Goal: Information Seeking & Learning: Check status

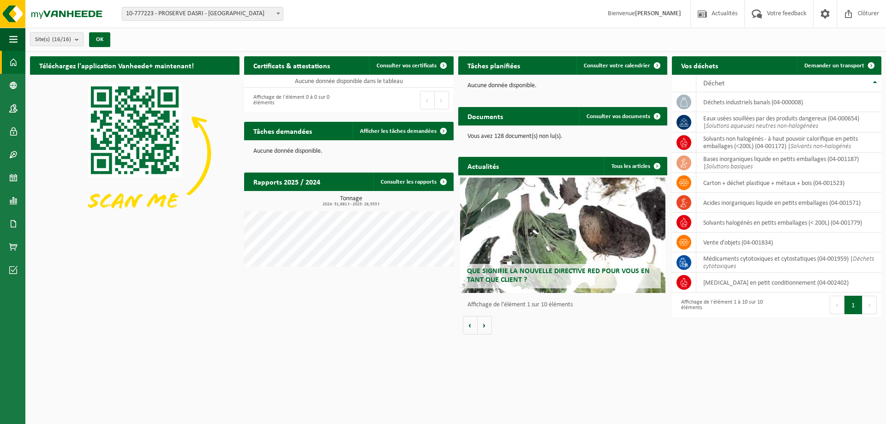
click at [78, 40] on b "submit" at bounding box center [79, 39] width 8 height 13
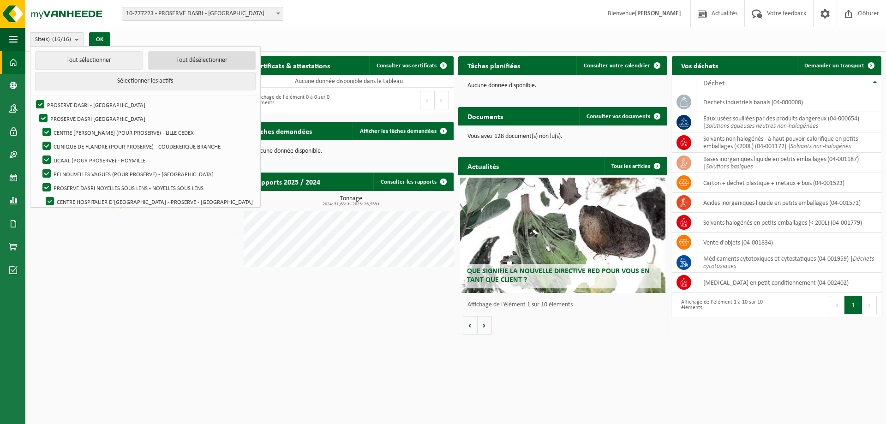
click at [151, 62] on button "Tout désélectionner" at bounding box center [202, 60] width 108 height 18
checkbox input "false"
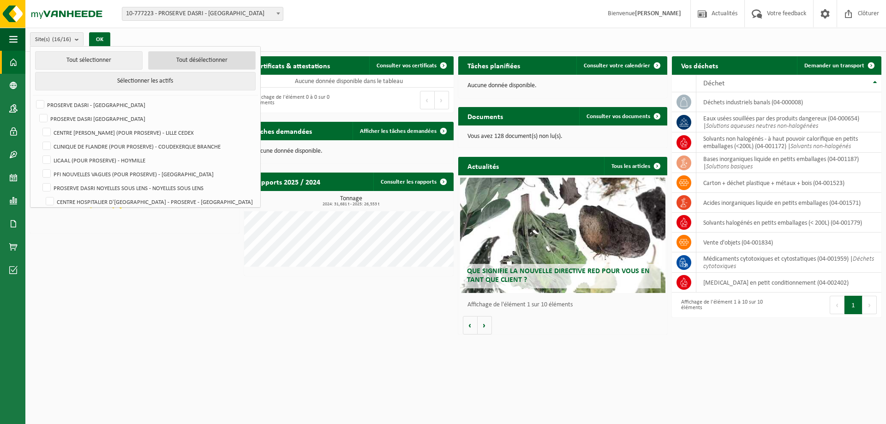
checkbox input "false"
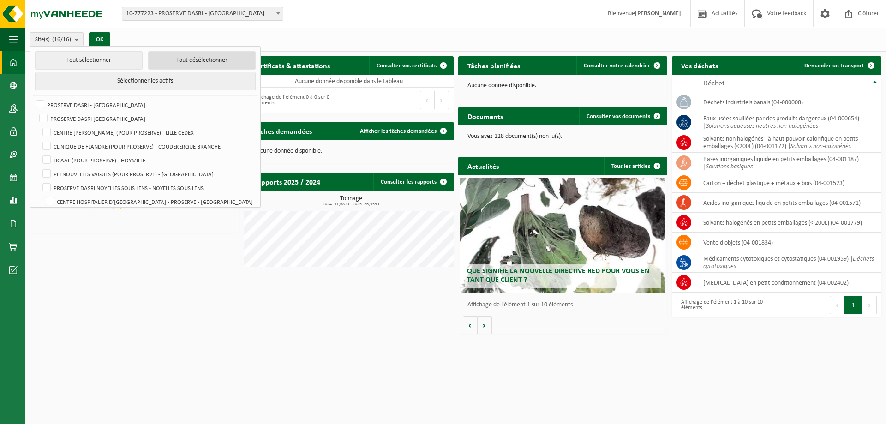
checkbox input "false"
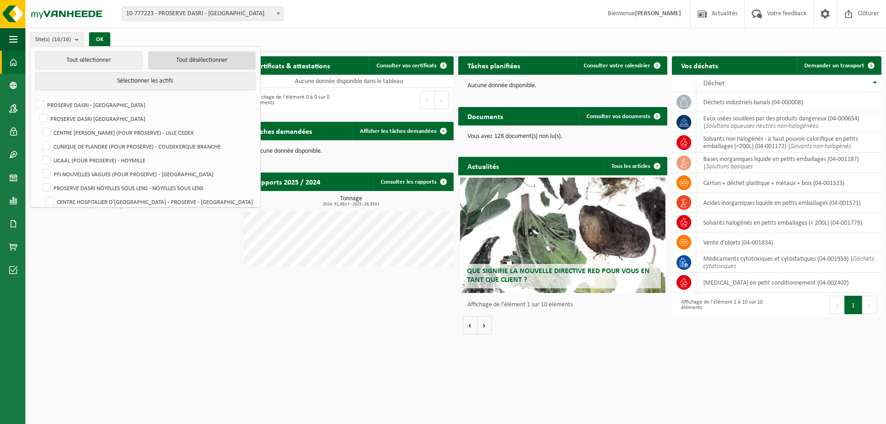
checkbox input "false"
click at [139, 115] on label "PROSERVE DASRI SAINT SAULVE - ST SAULVE" at bounding box center [145, 119] width 217 height 14
click at [36, 112] on input "PROSERVE DASRI SAINT SAULVE - ST SAULVE" at bounding box center [36, 111] width 0 height 0
checkbox input "true"
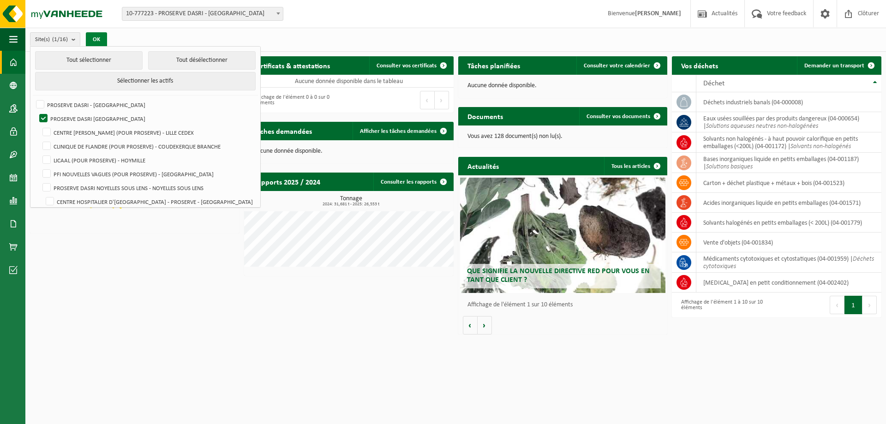
click at [105, 36] on button "OK" at bounding box center [96, 39] width 21 height 15
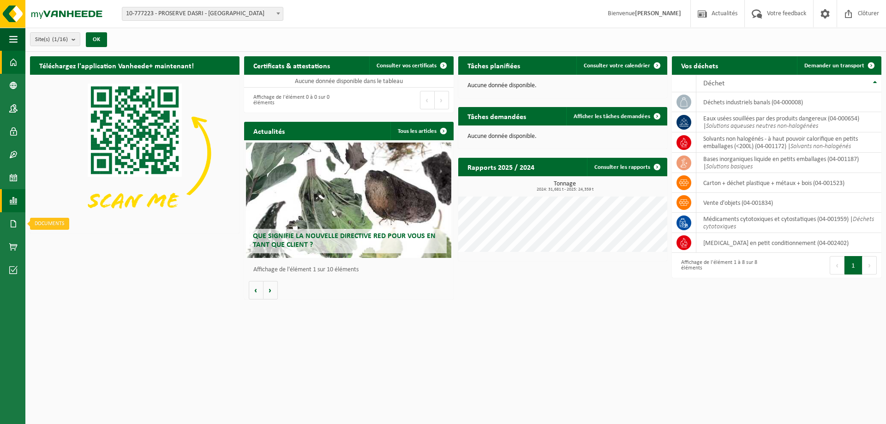
click at [15, 205] on span at bounding box center [13, 200] width 8 height 23
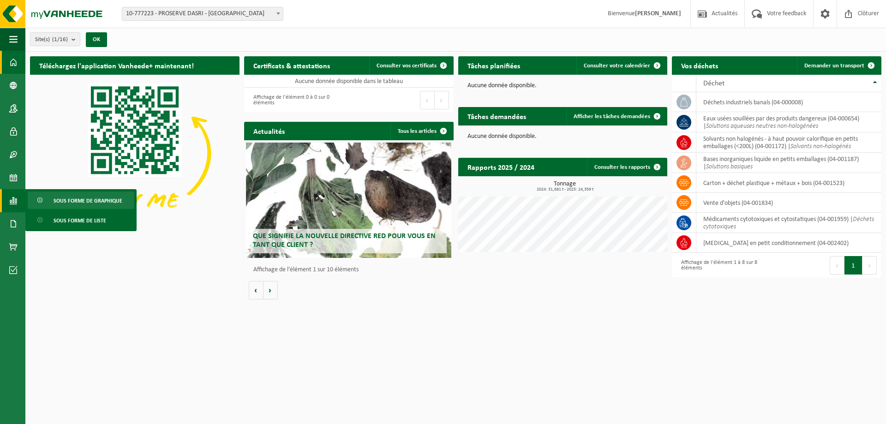
click at [113, 205] on span "Sous forme de graphique" at bounding box center [88, 201] width 69 height 18
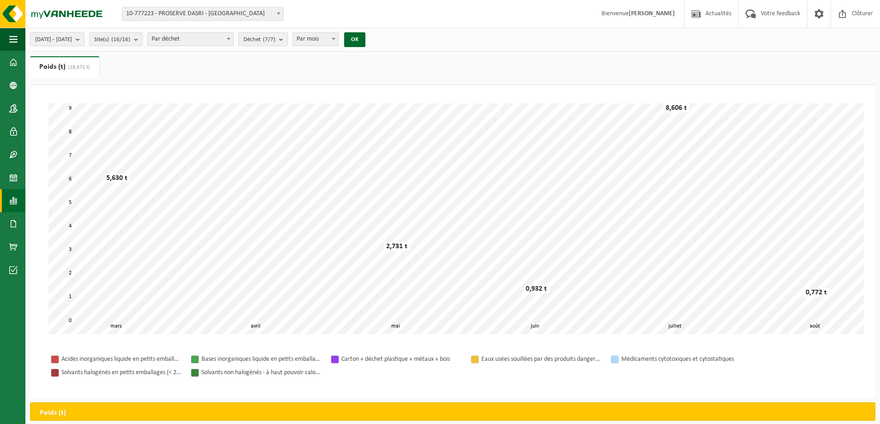
click at [84, 41] on button "2025-03-01 - 2025-08-29" at bounding box center [57, 39] width 54 height 14
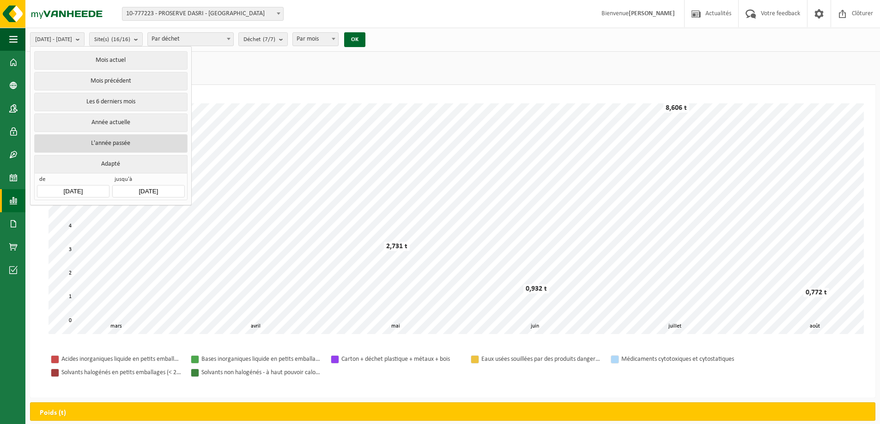
click at [126, 139] on button "L'année passée" at bounding box center [110, 143] width 153 height 18
type input "2024-01-01"
type input "2024-12-31"
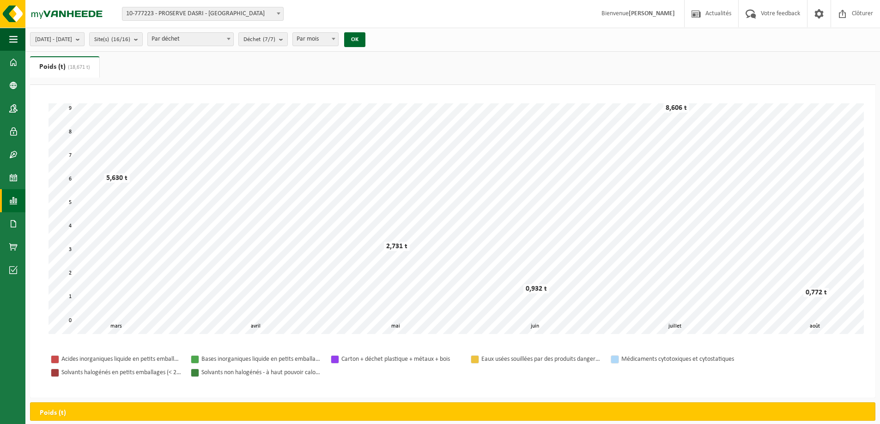
click at [72, 43] on span "2024-01-01 - 2024-12-31" at bounding box center [53, 40] width 37 height 14
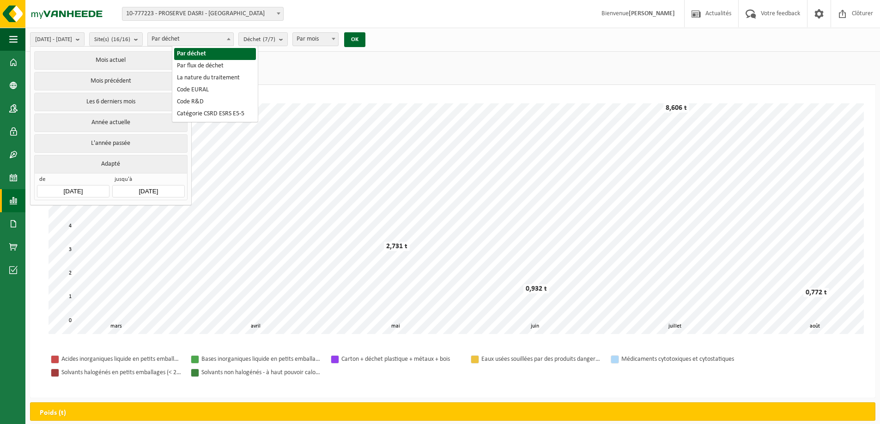
click at [233, 40] on span at bounding box center [228, 39] width 9 height 12
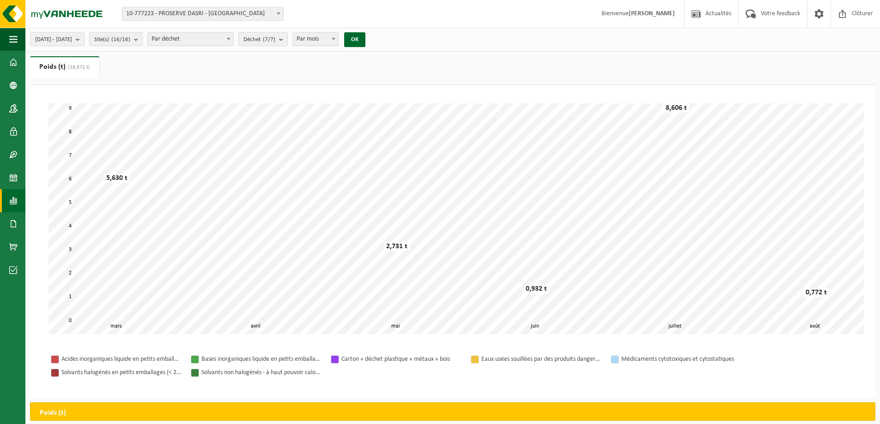
click at [130, 40] on count "(16/16)" at bounding box center [120, 39] width 19 height 6
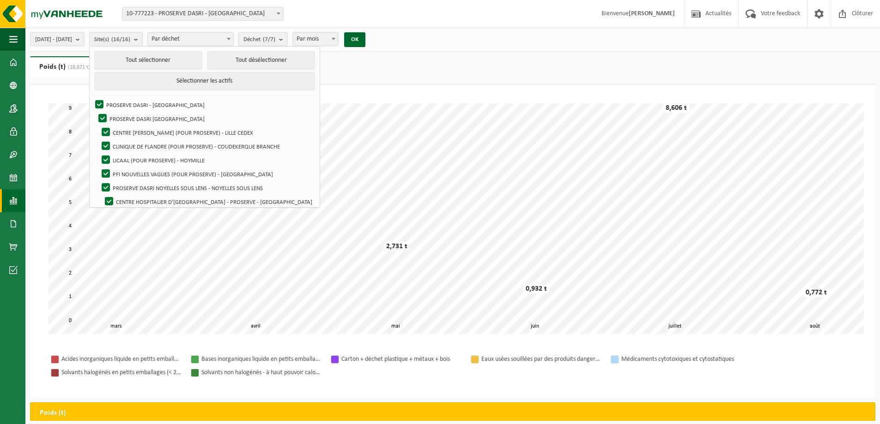
click at [130, 39] on count "(16/16)" at bounding box center [120, 39] width 19 height 6
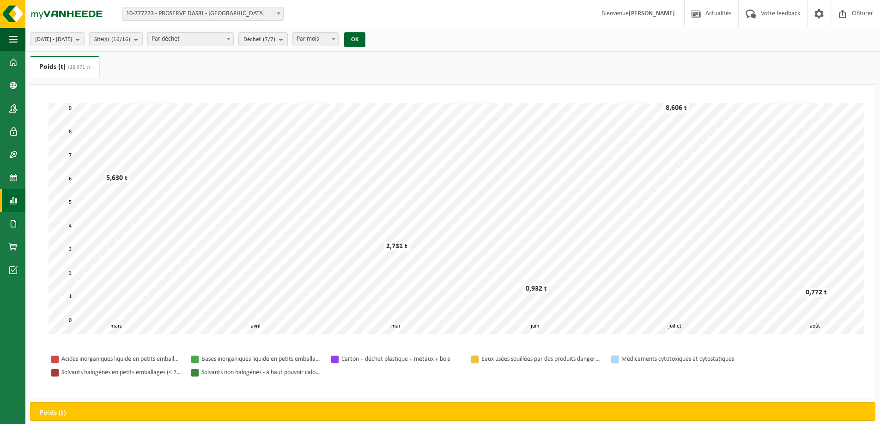
click at [657, 11] on strong "[PERSON_NAME]" at bounding box center [651, 13] width 46 height 7
click at [602, 14] on div "Site: 10-777223 - PROSERVE DASRI - PARIS 12EME ARRONDISSEMENT 03-091655 - PROSE…" at bounding box center [440, 14] width 880 height 28
click at [214, 12] on span "10-777223 - PROSERVE DASRI - [GEOGRAPHIC_DATA]" at bounding box center [202, 13] width 161 height 13
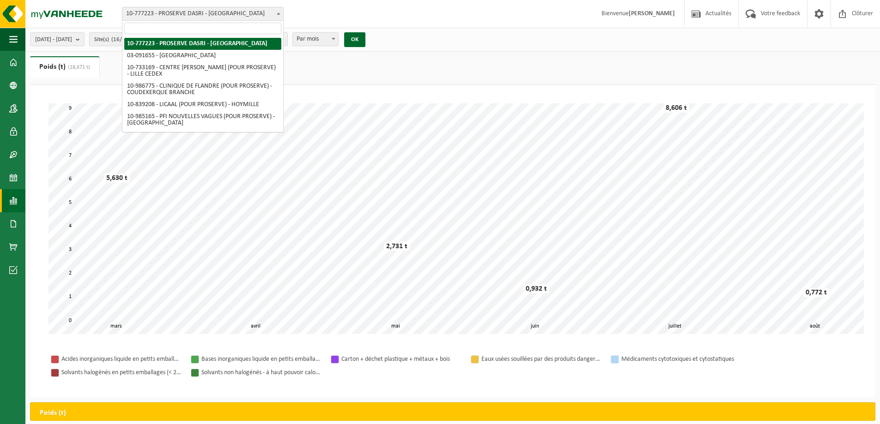
click at [213, 12] on span "10-777223 - PROSERVE DASRI - [GEOGRAPHIC_DATA]" at bounding box center [202, 13] width 161 height 13
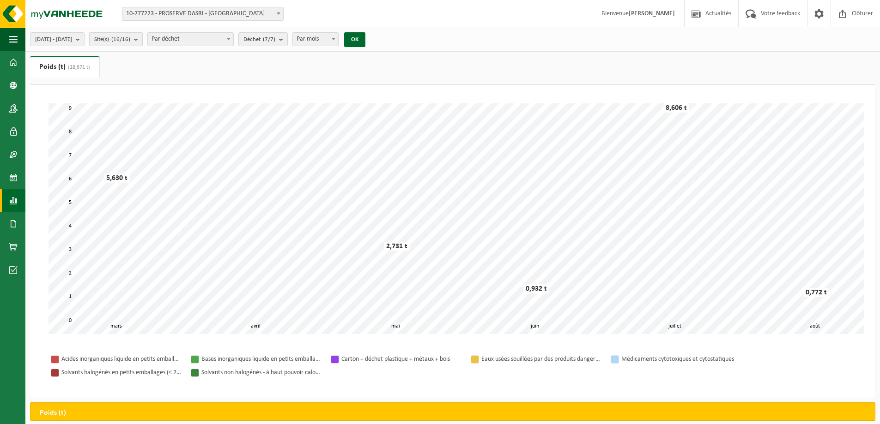
click at [142, 36] on b "submit" at bounding box center [138, 39] width 8 height 13
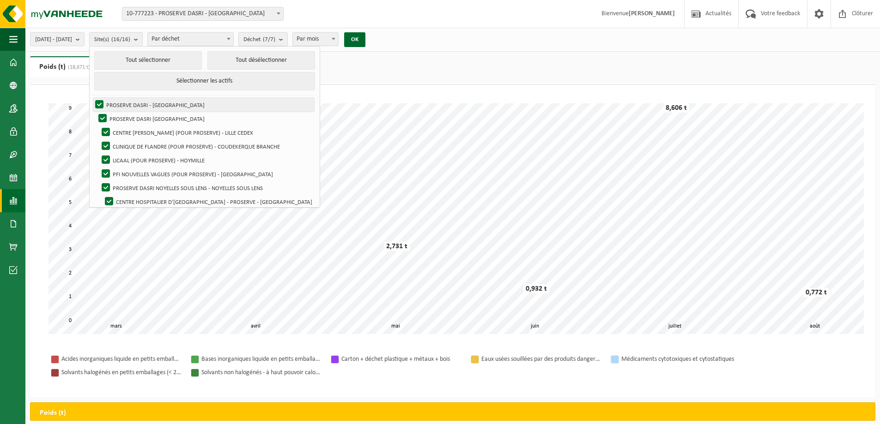
click at [181, 102] on label "PROSERVE DASRI - PARIS 12EME ARRONDISSEMENT" at bounding box center [203, 105] width 221 height 14
click at [92, 98] on input "PROSERVE DASRI - PARIS 12EME ARRONDISSEMENT" at bounding box center [91, 97] width 0 height 0
click at [182, 100] on label "PROSERVE DASRI - PARIS 12EME ARRONDISSEMENT" at bounding box center [203, 105] width 221 height 14
click at [92, 98] on input "PROSERVE DASRI - PARIS 12EME ARRONDISSEMENT" at bounding box center [91, 97] width 0 height 0
click at [244, 61] on button "Tout désélectionner" at bounding box center [261, 60] width 108 height 18
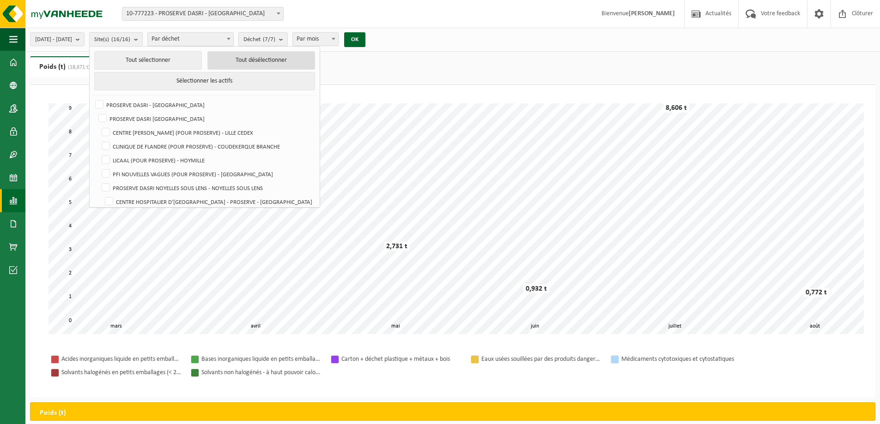
checkbox input "false"
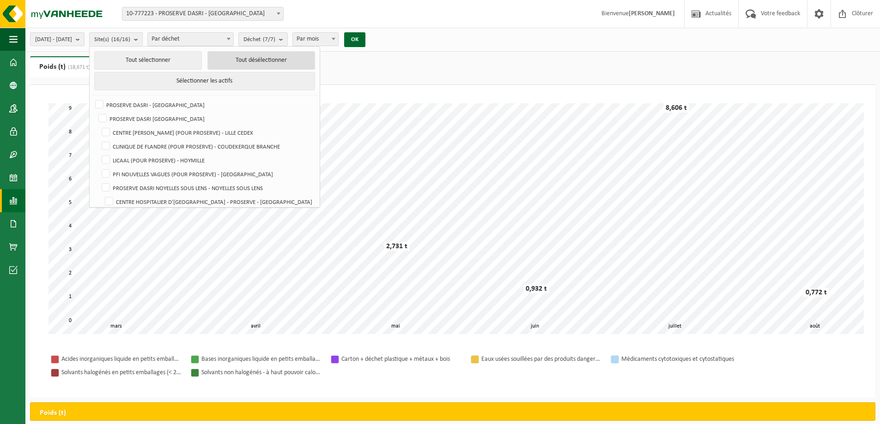
checkbox input "false"
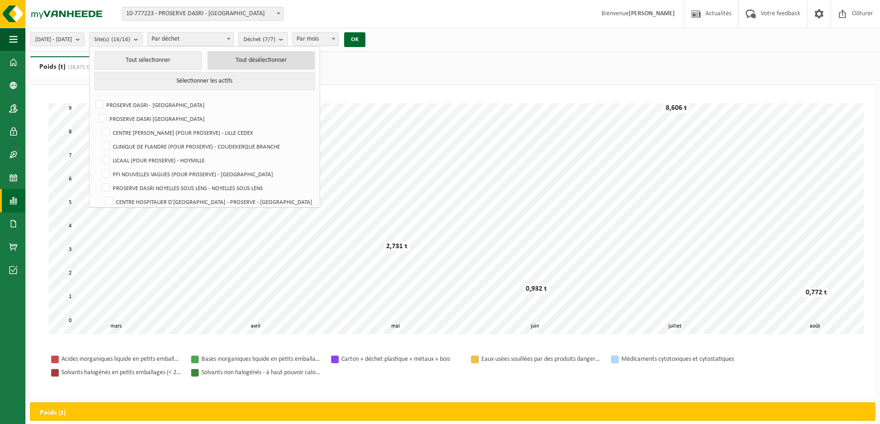
checkbox input "false"
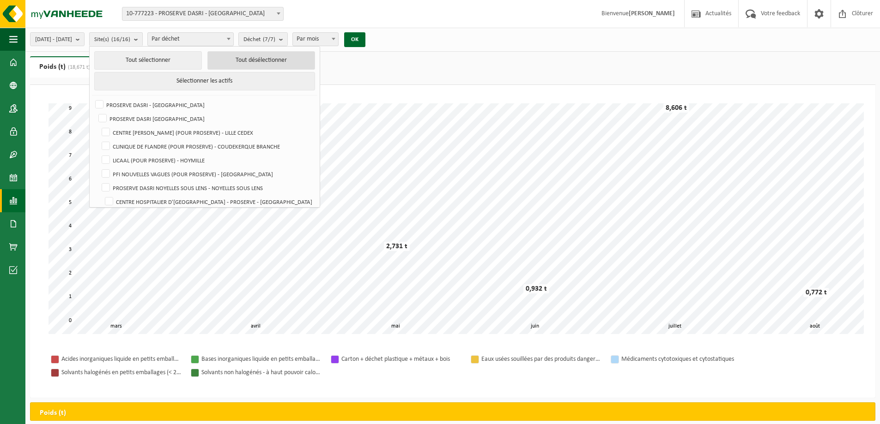
checkbox input "false"
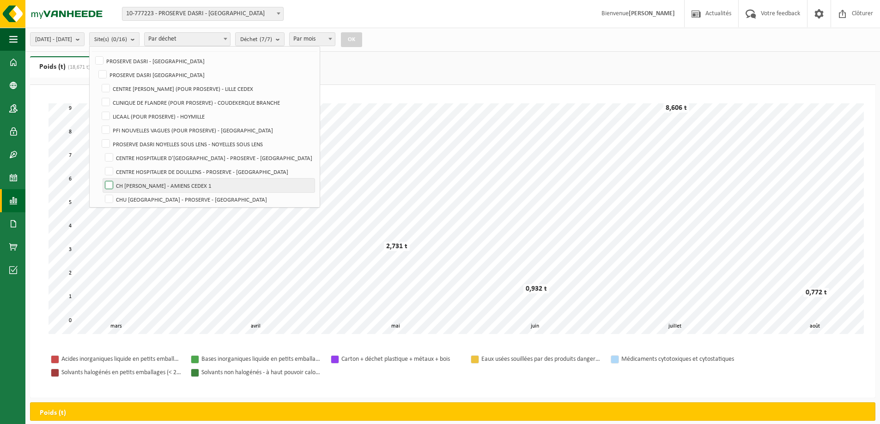
scroll to position [24, 0]
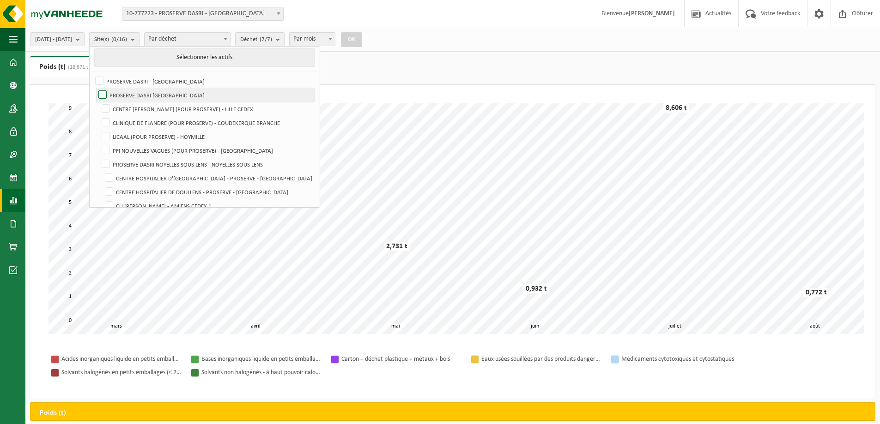
click at [235, 96] on label "PROSERVE DASRI SAINT SAULVE - ST SAULVE" at bounding box center [204, 95] width 217 height 14
click at [95, 88] on input "PROSERVE DASRI SAINT SAULVE - ST SAULVE" at bounding box center [95, 88] width 0 height 0
checkbox input "true"
click at [362, 36] on button "OK" at bounding box center [351, 39] width 21 height 15
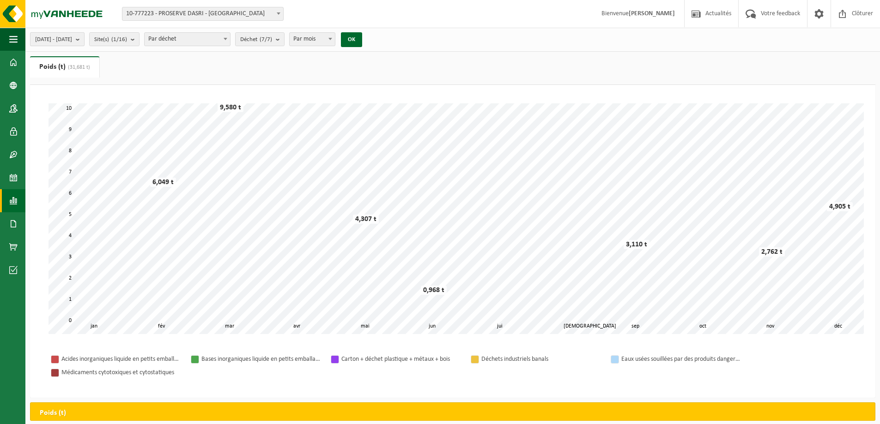
click at [84, 41] on b "submit" at bounding box center [80, 39] width 8 height 13
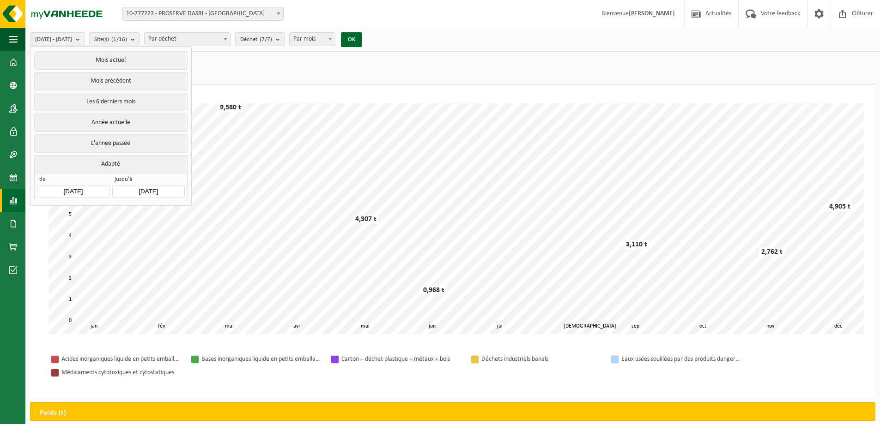
click at [84, 42] on b "submit" at bounding box center [80, 39] width 8 height 13
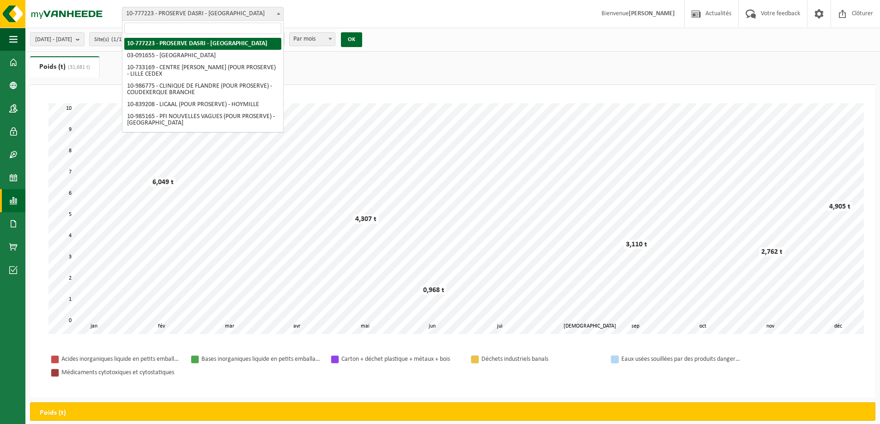
click at [170, 10] on span "10-777223 - PROSERVE DASRI - [GEOGRAPHIC_DATA]" at bounding box center [202, 13] width 161 height 13
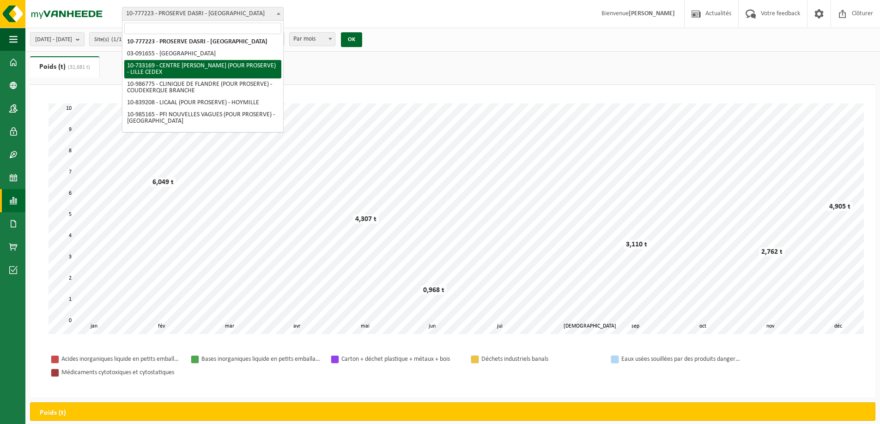
scroll to position [0, 0]
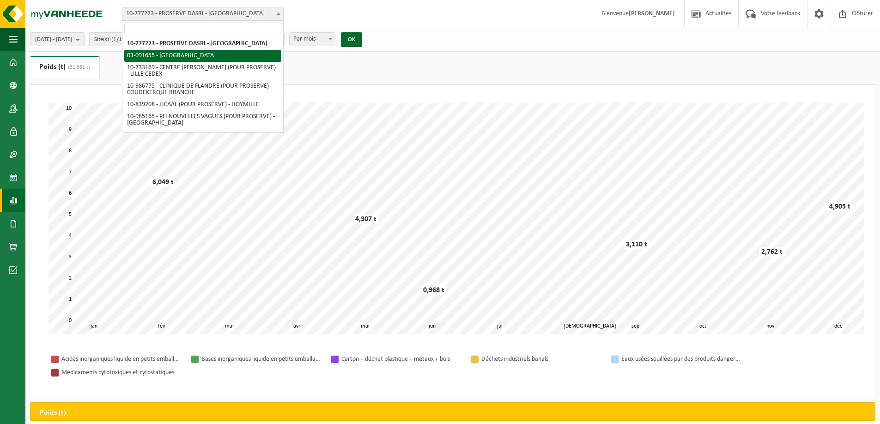
drag, startPoint x: 223, startPoint y: 62, endPoint x: 260, endPoint y: 53, distance: 37.6
select select "2914"
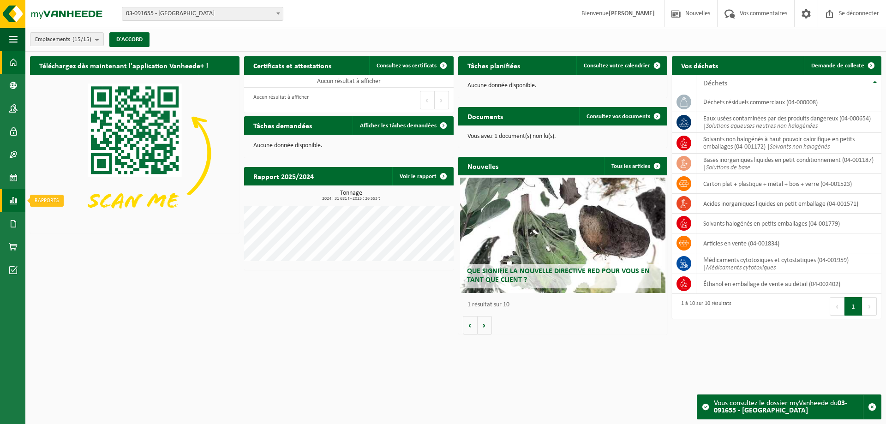
drag, startPoint x: 12, startPoint y: 202, endPoint x: 21, endPoint y: 195, distance: 10.8
click at [12, 202] on span at bounding box center [13, 200] width 8 height 23
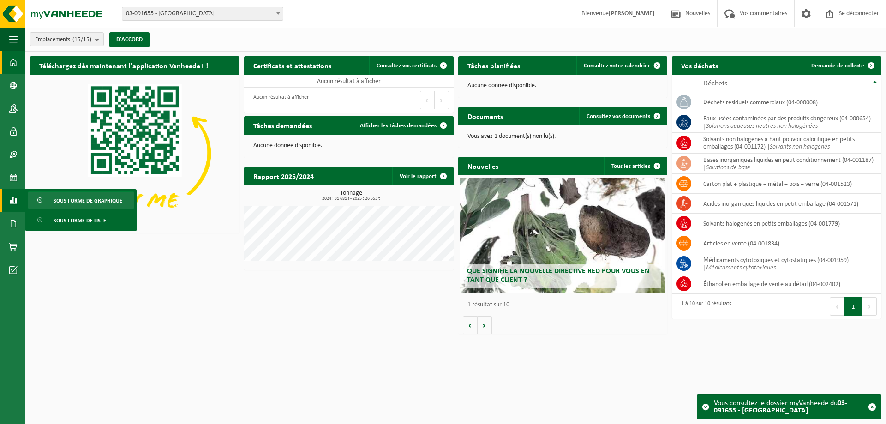
click at [74, 201] on font "Sous forme de graphique" at bounding box center [88, 202] width 69 height 6
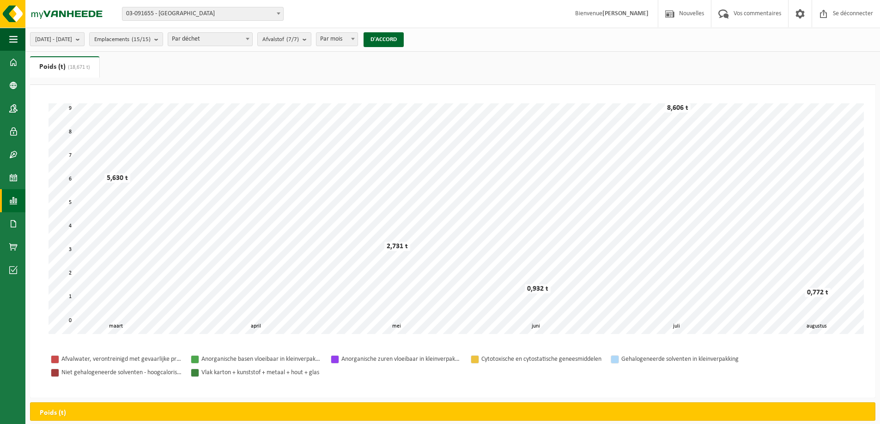
click at [72, 40] on font "01/03/2025 - 29/08/2025" at bounding box center [53, 39] width 37 height 6
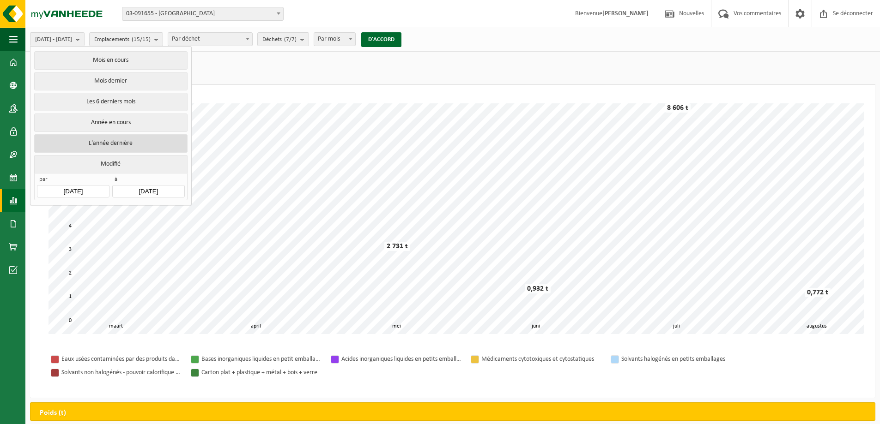
click at [128, 135] on button "L'année dernière" at bounding box center [110, 143] width 153 height 18
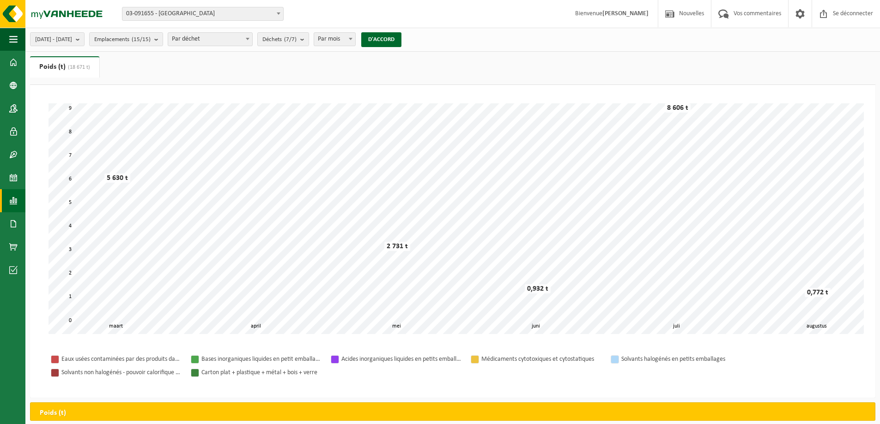
drag, startPoint x: 201, startPoint y: 39, endPoint x: 208, endPoint y: 42, distance: 8.1
click at [200, 39] on font "Par déchet" at bounding box center [186, 39] width 28 height 7
select select "2"
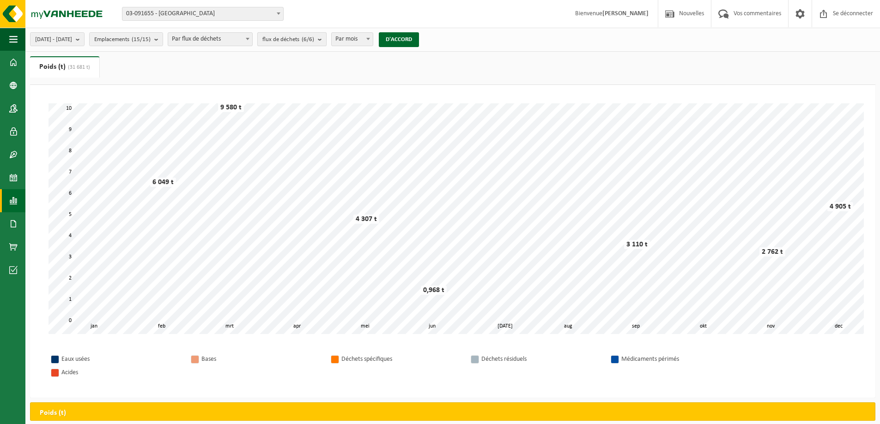
click at [299, 41] on font "flux de déchets" at bounding box center [280, 39] width 37 height 6
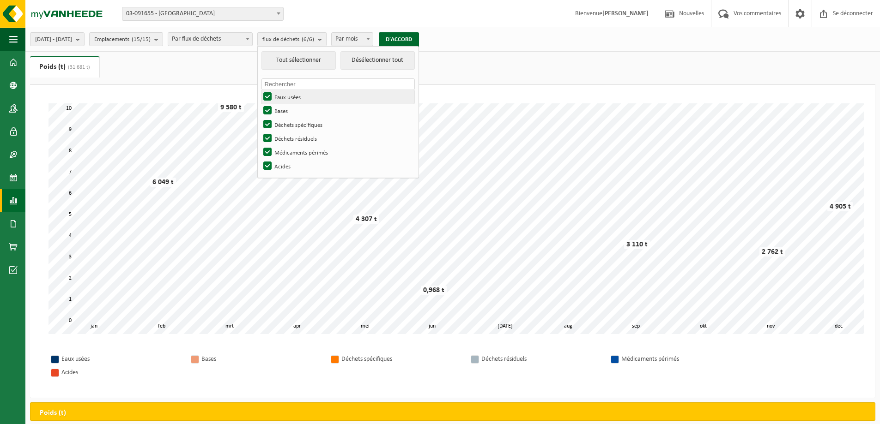
click at [293, 93] on label "Eaux usées" at bounding box center [337, 97] width 153 height 14
click at [260, 90] on input "Eaux usées" at bounding box center [259, 90] width 0 height 0
checkbox input "false"
click at [291, 109] on label "Bases" at bounding box center [337, 111] width 153 height 14
click at [260, 104] on input "Bases" at bounding box center [259, 103] width 0 height 0
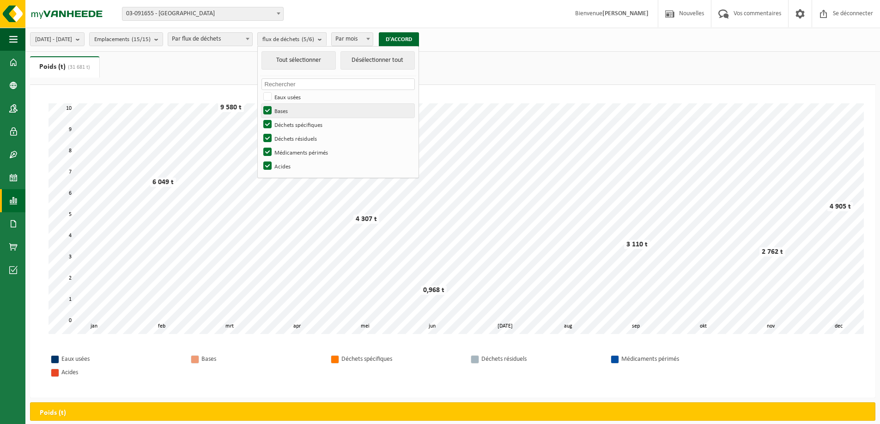
checkbox input "false"
click at [290, 124] on label "Déchets spécifiques" at bounding box center [337, 125] width 153 height 14
click at [260, 118] on input "Déchets spécifiques" at bounding box center [259, 117] width 0 height 0
checkbox input "false"
click at [292, 145] on label "Déchets résiduels" at bounding box center [337, 139] width 153 height 14
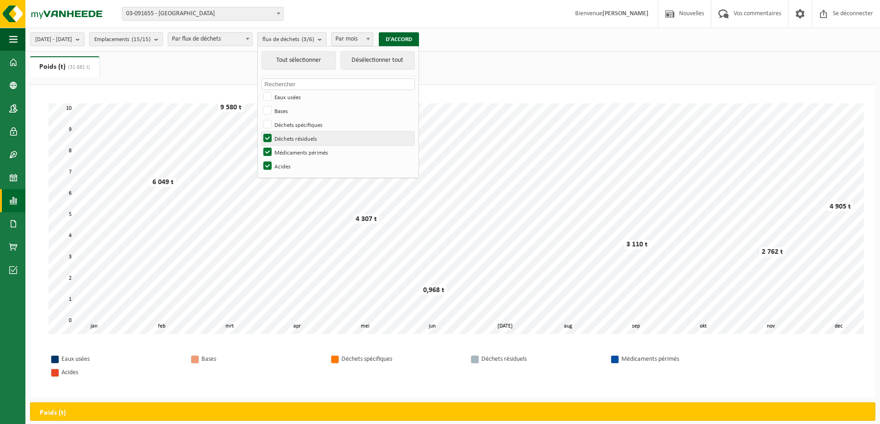
click at [260, 132] on input "Déchets résiduels" at bounding box center [259, 131] width 0 height 0
checkbox input "false"
click at [292, 156] on label "Médicaments périmés" at bounding box center [337, 152] width 153 height 14
click at [260, 145] on input "Médicaments périmés" at bounding box center [259, 145] width 0 height 0
checkbox input "false"
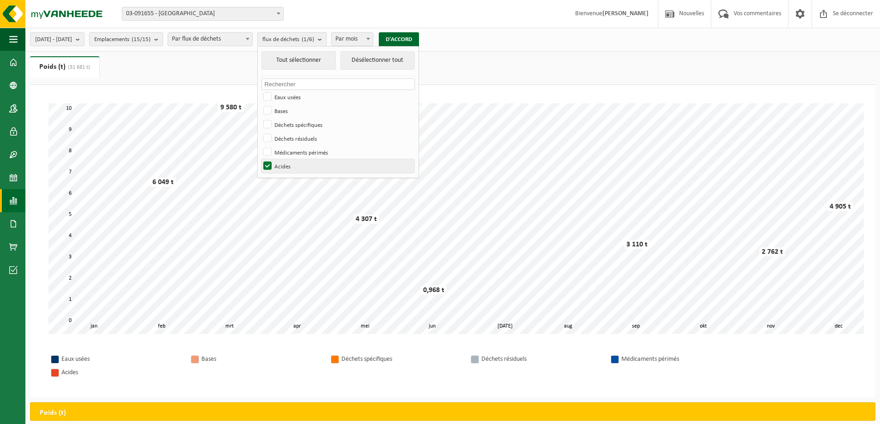
click at [290, 169] on label "Acides" at bounding box center [337, 166] width 153 height 14
click at [260, 159] on input "Acides" at bounding box center [259, 159] width 0 height 0
checkbox input "false"
click at [185, 46] on div "01/01/2024 - 31/12/2024 Mois en cours Mois dernier Les 6 derniers mois Année en…" at bounding box center [227, 40] width 404 height 20
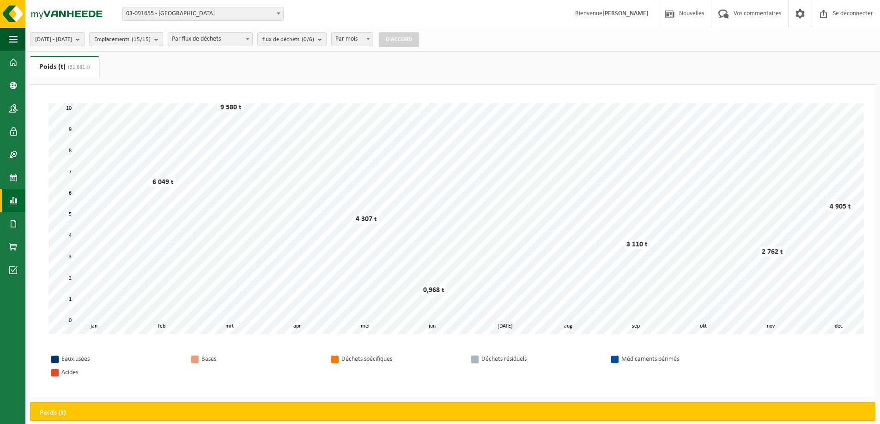
click at [163, 42] on button "Emplacements (15/15)" at bounding box center [126, 39] width 74 height 14
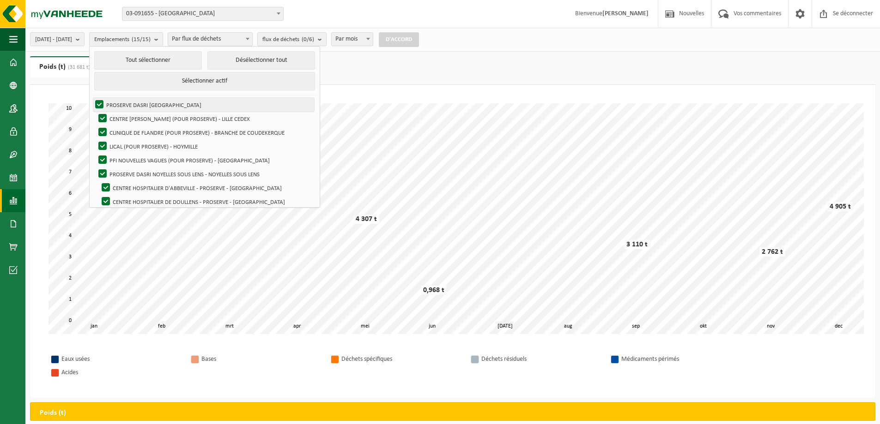
click at [126, 105] on label "PROSERVE DASRI SAINT SAULVE - ST SAULVE" at bounding box center [203, 105] width 221 height 14
click at [92, 98] on input "PROSERVE DASRI SAINT SAULVE - ST SAULVE" at bounding box center [91, 97] width 0 height 0
click at [126, 104] on label "PROSERVE DASRI SAINT SAULVE - ST SAULVE" at bounding box center [203, 105] width 221 height 14
click at [92, 98] on input "PROSERVE DASRI SAINT SAULVE - ST SAULVE" at bounding box center [91, 97] width 0 height 0
click at [278, 49] on ul "Tout sélectionner Désélectionner tout Sélectionner actif PROSERVE DASRI SAINT S…" at bounding box center [205, 179] width 230 height 264
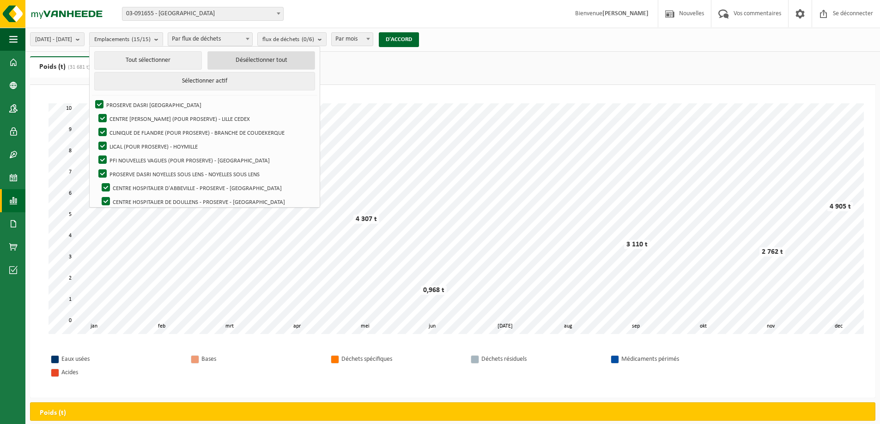
click at [276, 58] on font "Désélectionner tout" at bounding box center [261, 60] width 52 height 7
checkbox input "false"
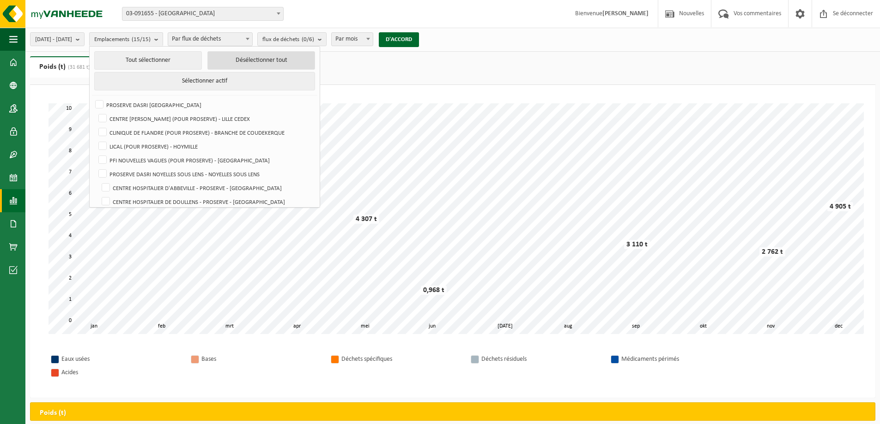
checkbox input "false"
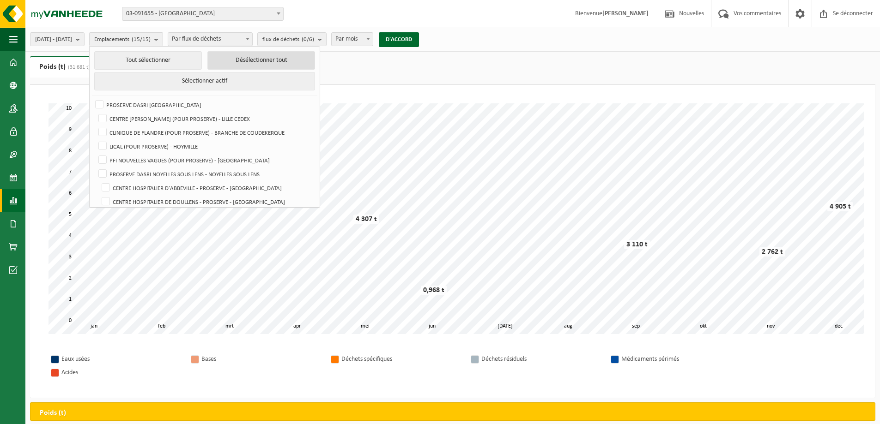
checkbox input "false"
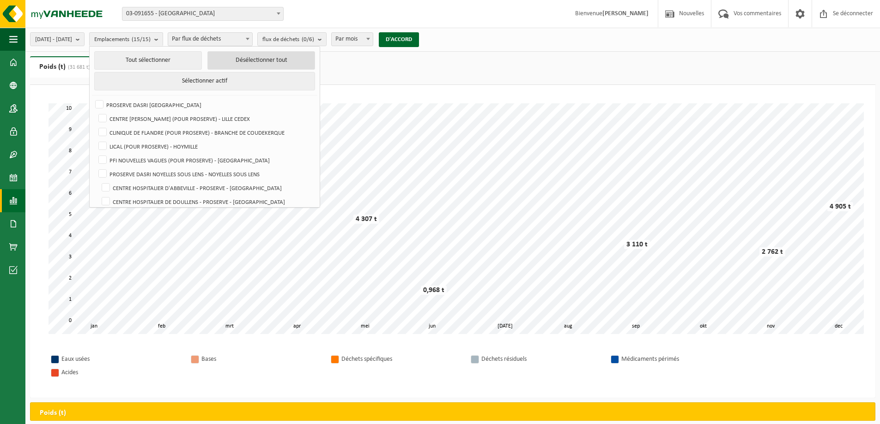
checkbox input "false"
click at [124, 104] on label "PROSERVE DASRI [GEOGRAPHIC_DATA]" at bounding box center [203, 105] width 221 height 14
click at [92, 98] on input "PROSERVE DASRI [GEOGRAPHIC_DATA]" at bounding box center [91, 97] width 0 height 0
checkbox input "true"
click at [409, 40] on font "D'ACCORD" at bounding box center [395, 39] width 26 height 6
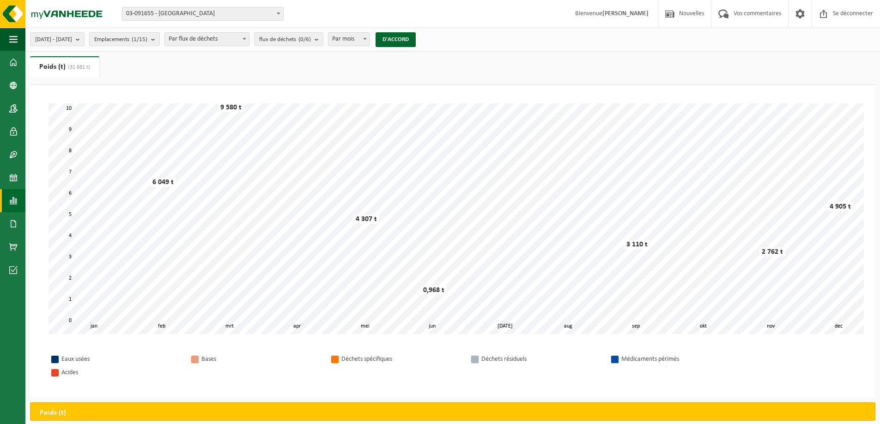
click at [219, 39] on span "Par flux de déchets" at bounding box center [207, 39] width 84 height 13
select select "1"
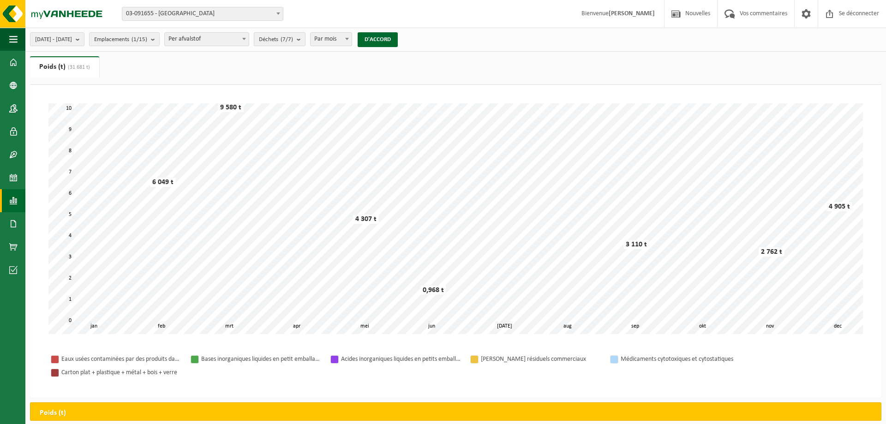
click at [306, 34] on button "Déchets (7/7)" at bounding box center [280, 39] width 52 height 14
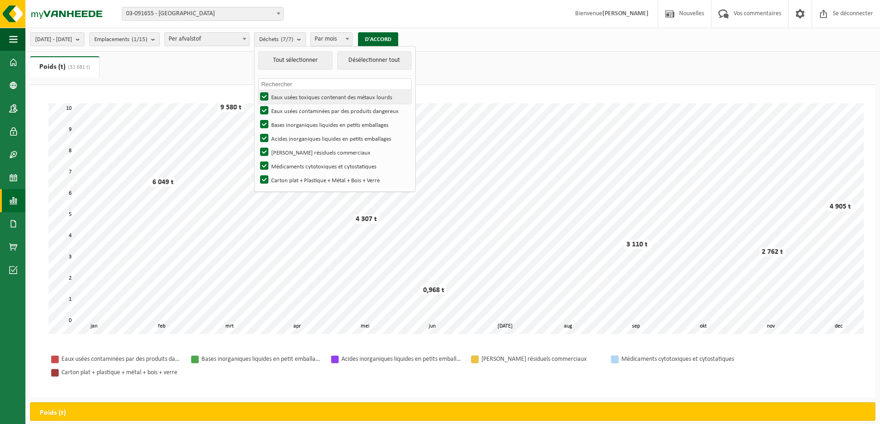
click at [287, 98] on label "Eaux usées toxiques contenant des métaux lourds" at bounding box center [334, 97] width 153 height 14
click at [257, 90] on input "Eaux usées toxiques contenant des métaux lourds" at bounding box center [256, 90] width 0 height 0
checkbox input "false"
click at [289, 113] on label "Eaux usées contaminées par des produits dangereux" at bounding box center [334, 111] width 153 height 14
click at [257, 104] on input "Eaux usées contaminées par des produits dangereux" at bounding box center [256, 103] width 0 height 0
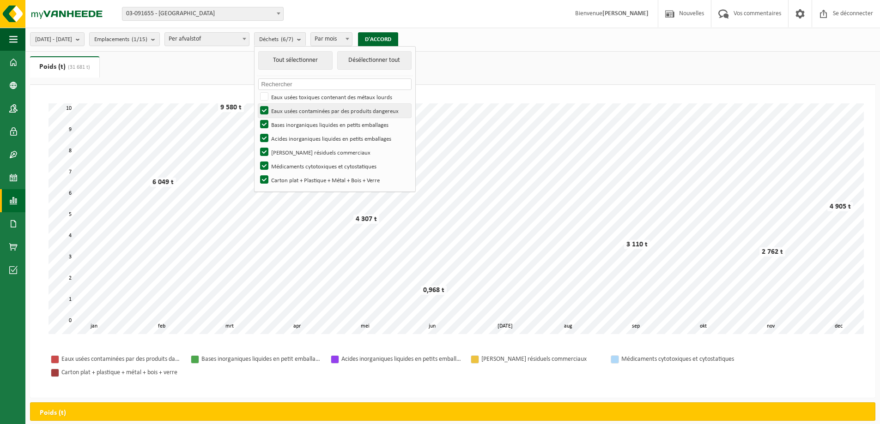
checkbox input "false"
drag, startPoint x: 289, startPoint y: 126, endPoint x: 288, endPoint y: 135, distance: 9.2
click at [289, 126] on label "Bases inorganiques liquides en petits emballages" at bounding box center [334, 125] width 153 height 14
click at [257, 118] on input "Bases inorganiques liquides en petits emballages" at bounding box center [256, 117] width 0 height 0
checkbox input "false"
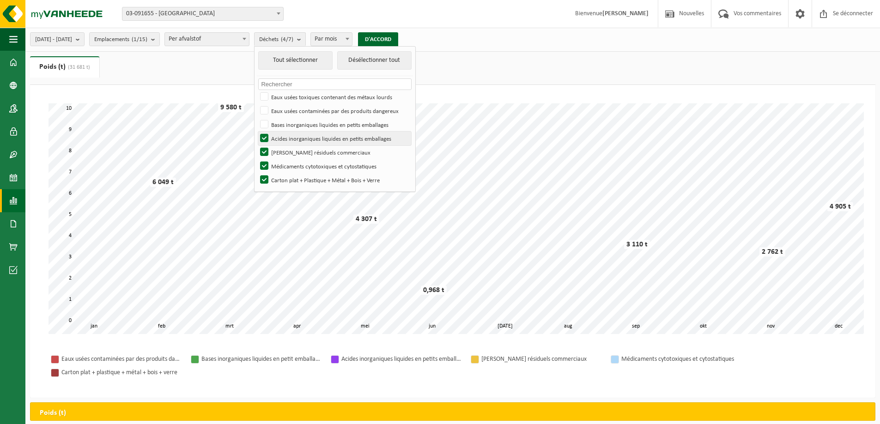
click at [288, 135] on label "Acides inorganiques liquides en petits emballages" at bounding box center [334, 139] width 153 height 14
click at [257, 132] on input "Acides inorganiques liquides en petits emballages" at bounding box center [256, 131] width 0 height 0
checkbox input "false"
click at [289, 145] on label "Déchets résiduels commerciaux" at bounding box center [334, 152] width 153 height 14
click at [257, 145] on input "Déchets résiduels commerciaux" at bounding box center [256, 145] width 0 height 0
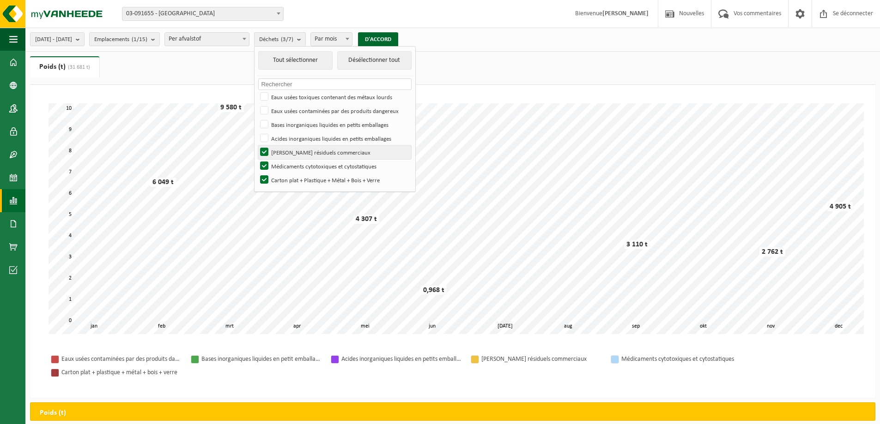
checkbox input "false"
click at [291, 161] on label "Médicaments cytotoxiques et cytostatiques" at bounding box center [334, 166] width 153 height 14
click at [257, 159] on input "Médicaments cytotoxiques et cytostatiques" at bounding box center [256, 159] width 0 height 0
checkbox input "false"
click at [391, 41] on font "D'ACCORD" at bounding box center [378, 39] width 26 height 6
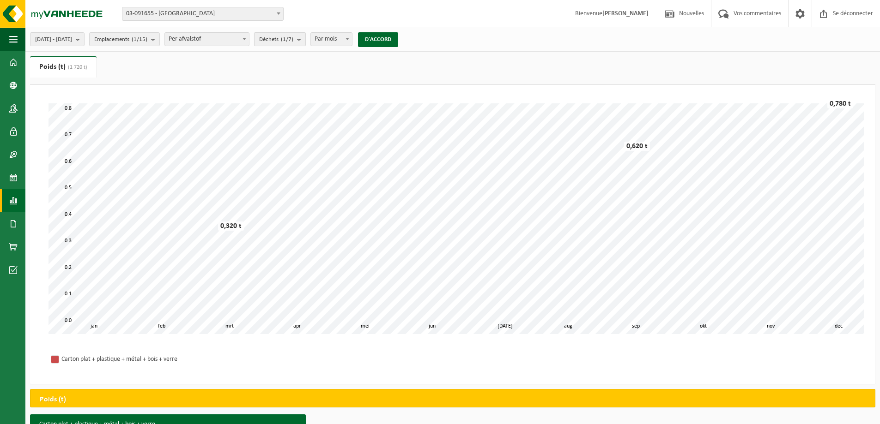
click at [286, 43] on span "Déchets (1/7)" at bounding box center [276, 40] width 34 height 14
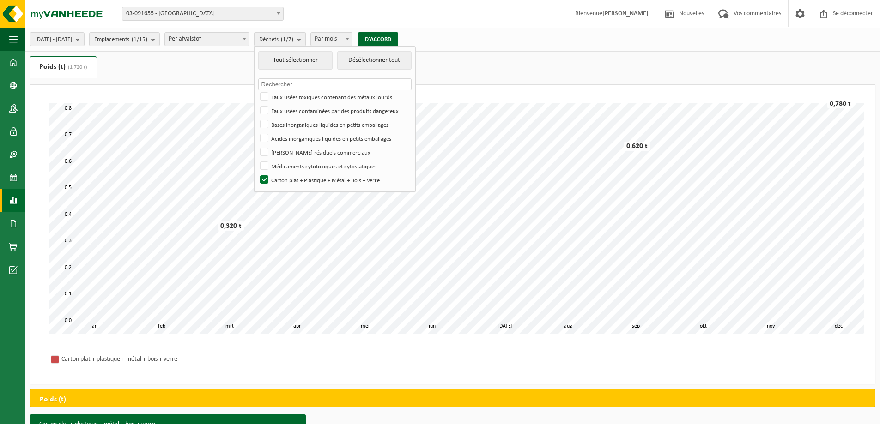
drag, startPoint x: 498, startPoint y: 98, endPoint x: 386, endPoint y: 66, distance: 115.7
click at [498, 98] on div "Veuillez patienter. En raison de la grande quantité de données, le chargement p…" at bounding box center [452, 218] width 826 height 249
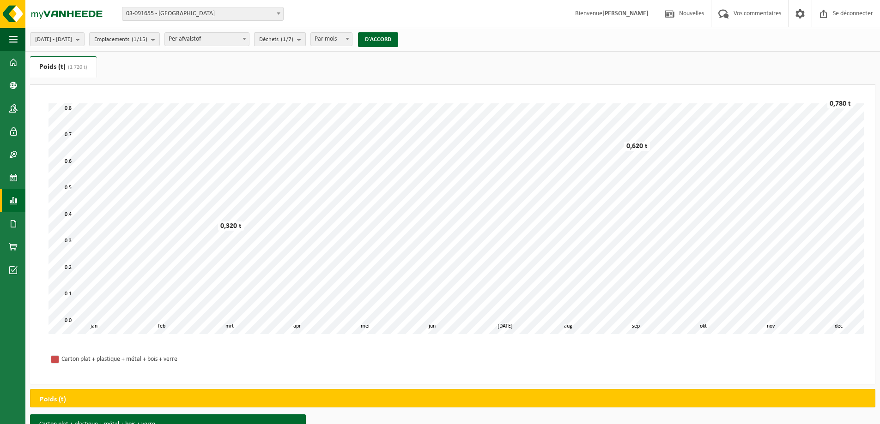
click at [305, 46] on div "01/01/2024 - 31/12/2024 Mois en cours Mois dernier Les 6 derniers mois Année en…" at bounding box center [216, 40] width 383 height 20
click at [293, 43] on span "Déchets (1/7)" at bounding box center [276, 40] width 34 height 14
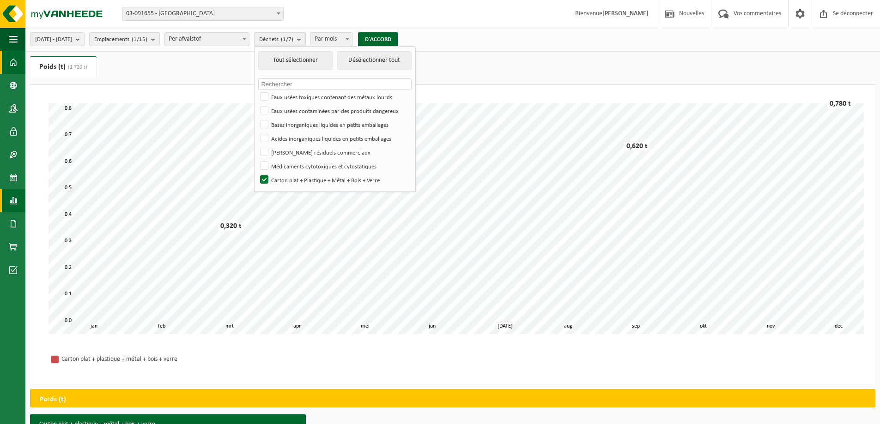
click at [16, 59] on span at bounding box center [13, 62] width 8 height 23
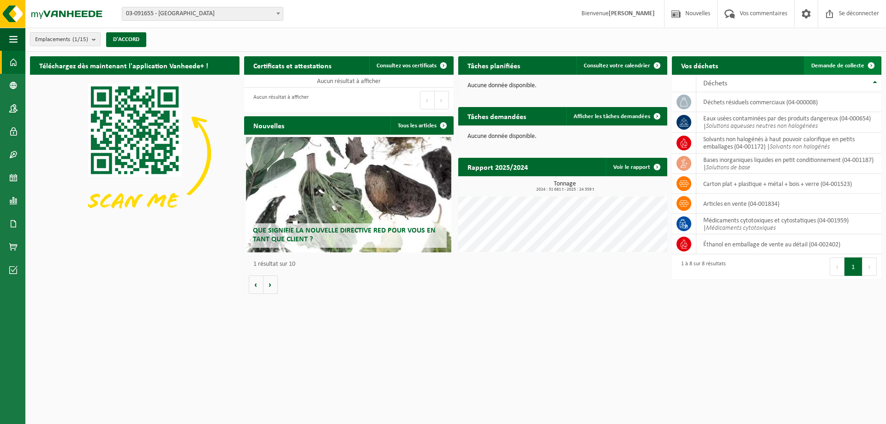
click at [838, 63] on font "Demande de collecte" at bounding box center [838, 66] width 53 height 6
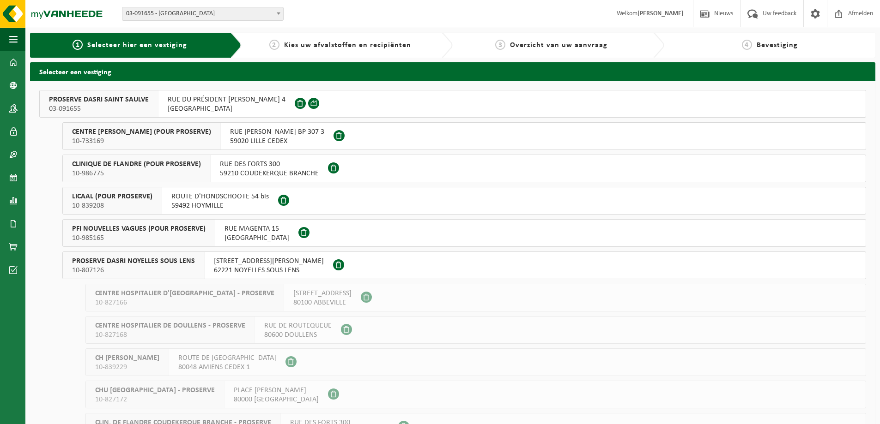
click at [90, 96] on span "PROSERVE DASRI SAINT SAULVE" at bounding box center [99, 99] width 100 height 9
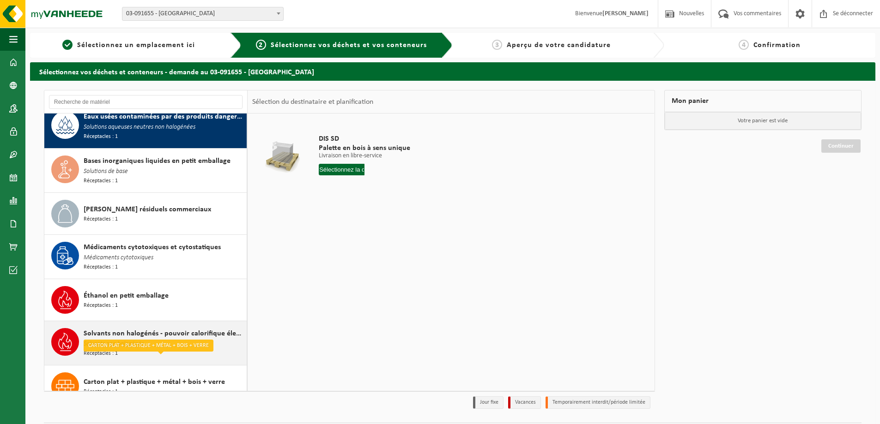
scroll to position [20, 0]
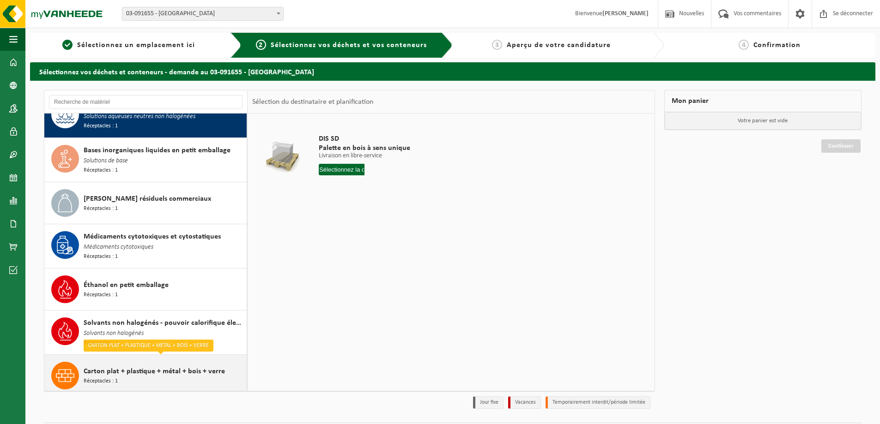
click at [137, 368] on font "Carton plat + plastique + métal + bois + verre" at bounding box center [154, 371] width 141 height 7
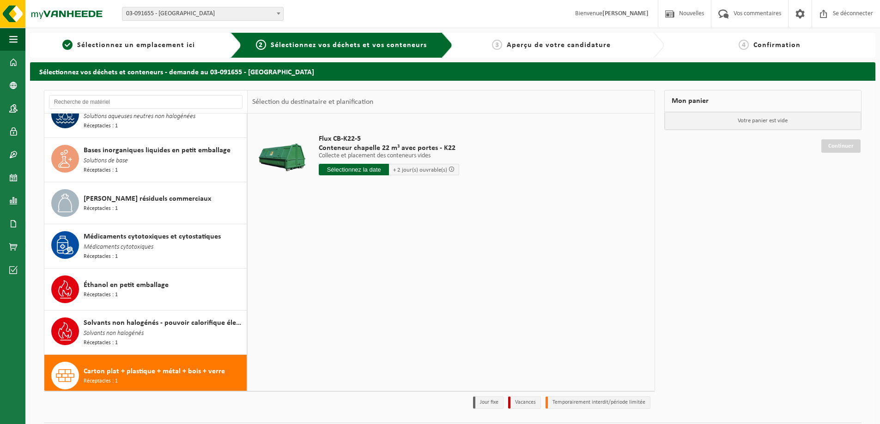
click at [377, 145] on font "Conteneur chapelle 22 m³ avec portes - K22" at bounding box center [387, 148] width 137 height 7
click at [386, 148] on font "Conteneur chapelle 22 m³ avec portes - K22" at bounding box center [387, 148] width 137 height 7
click at [381, 145] on font "Conteneur chapelle 22 m³ avec portes - K22" at bounding box center [387, 148] width 137 height 7
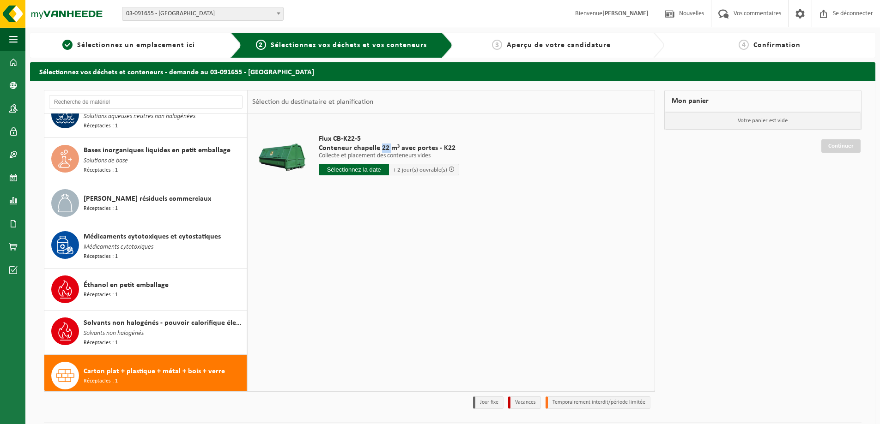
click at [381, 145] on font "Conteneur chapelle 22 m³ avec portes - K22" at bounding box center [387, 148] width 137 height 7
click at [398, 205] on table "Flux CB-K22-5 Conteneur chapelle 22 m³ avec portes - K22 Collecte et placement …" at bounding box center [450, 160] width 406 height 92
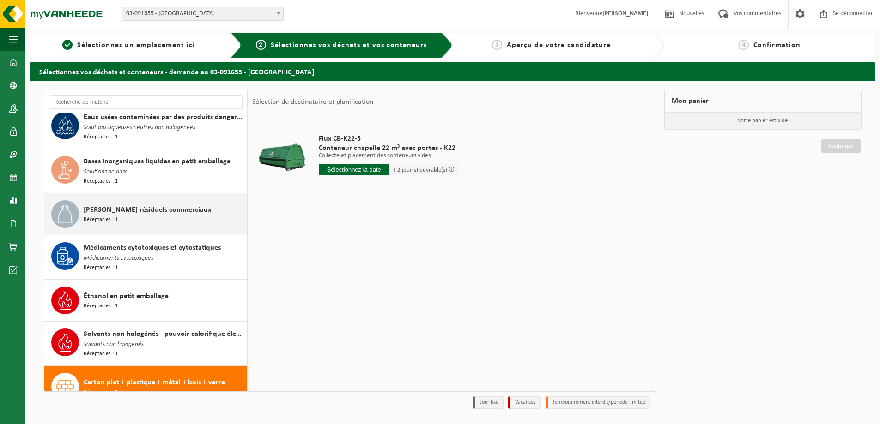
scroll to position [0, 0]
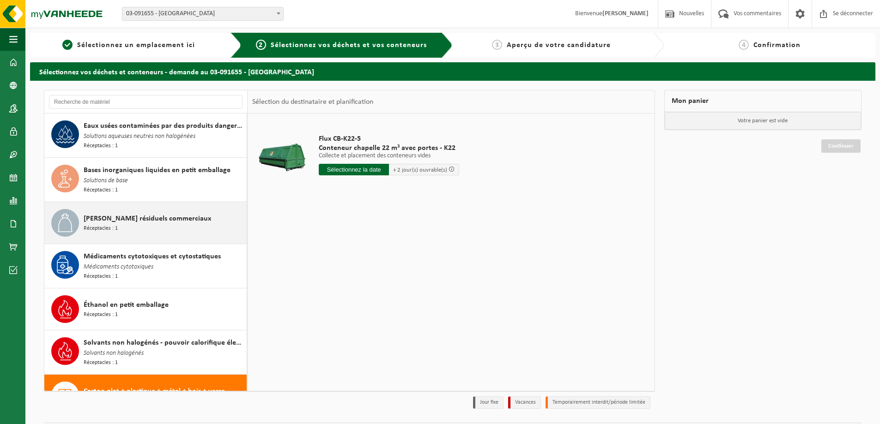
click at [170, 229] on div "Déchets résiduels commerciaux Réceptacles : 1" at bounding box center [164, 223] width 161 height 28
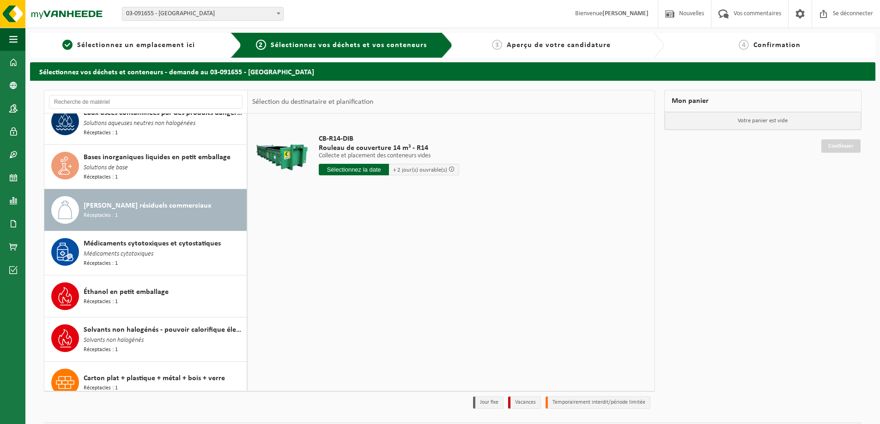
scroll to position [20, 0]
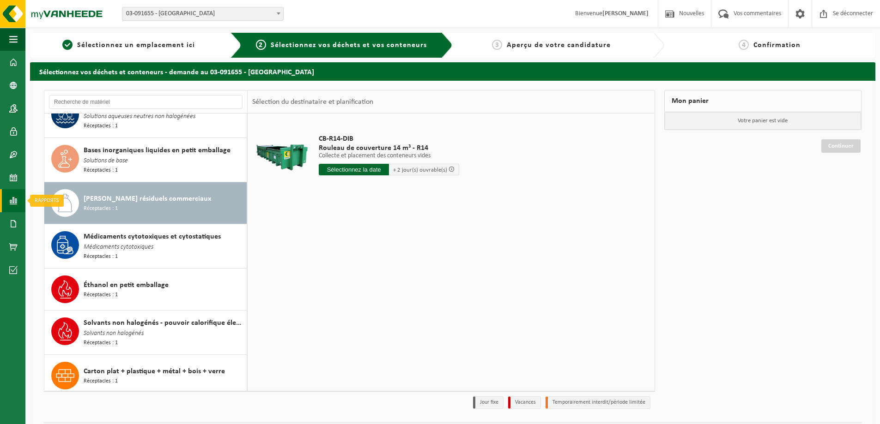
click at [9, 201] on span at bounding box center [13, 200] width 8 height 23
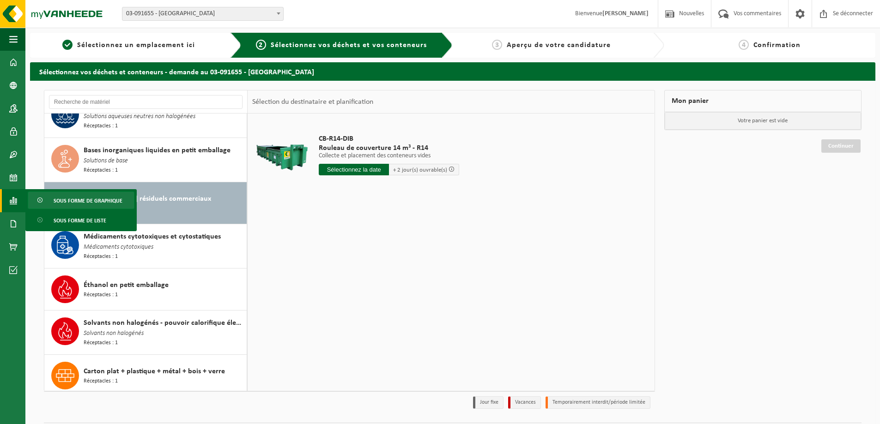
click at [85, 204] on font "Sous forme de graphique" at bounding box center [88, 202] width 69 height 6
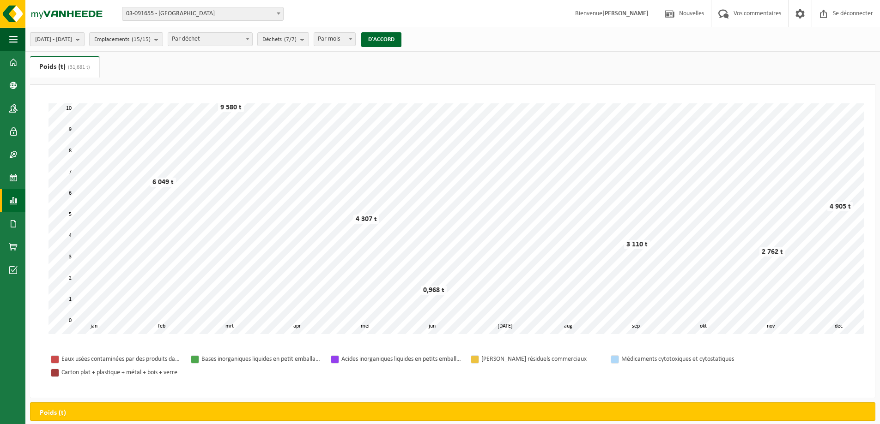
click at [72, 40] on font "01/01/2024 - 31/12/2024" at bounding box center [53, 39] width 37 height 6
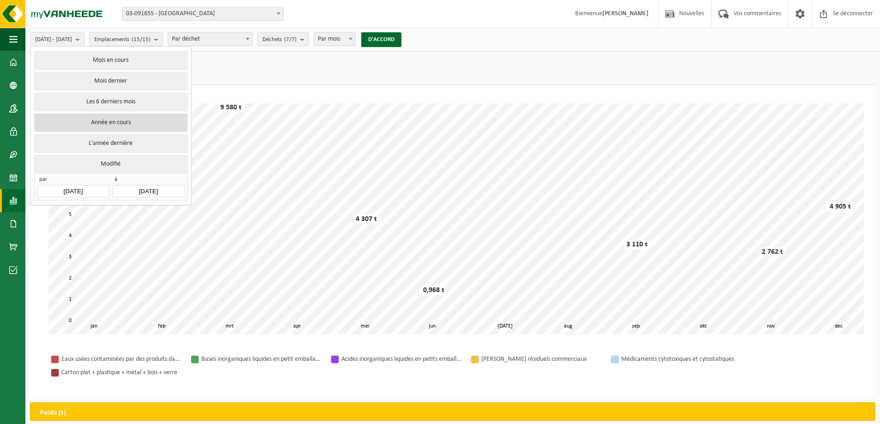
click at [106, 119] on font "Année en cours" at bounding box center [111, 122] width 40 height 7
type input "2025-01-01"
type input "2025-08-29"
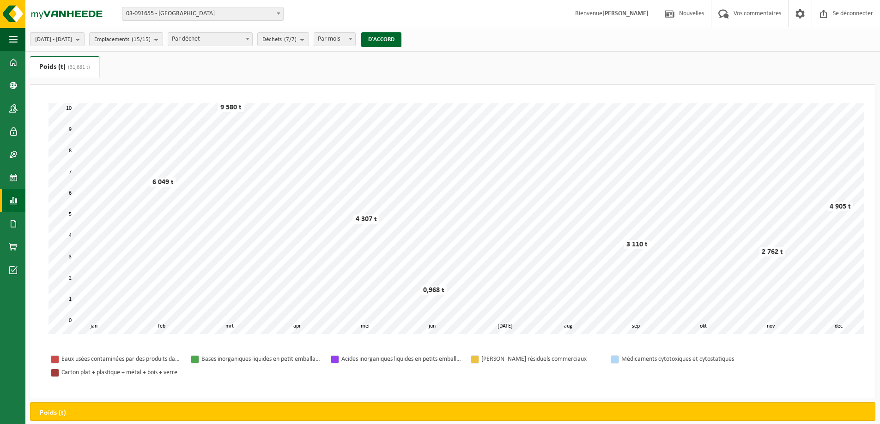
drag, startPoint x: 85, startPoint y: 35, endPoint x: 85, endPoint y: 100, distance: 65.1
click at [72, 35] on span "01/01/2025 - 29/08/2025" at bounding box center [53, 40] width 37 height 14
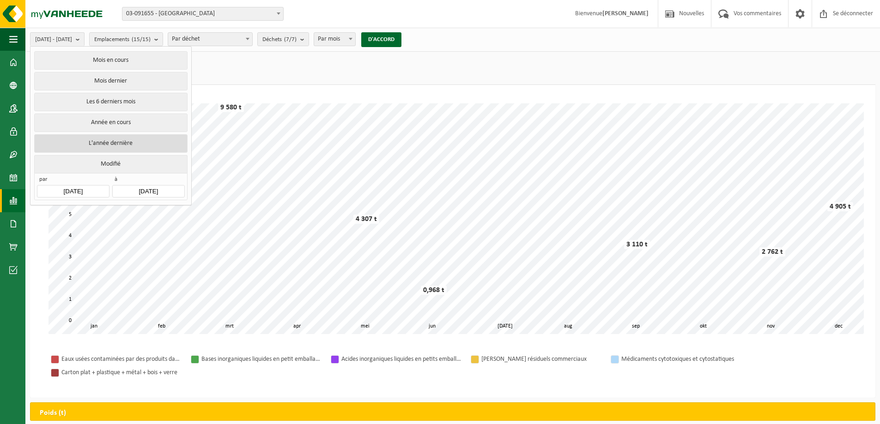
click at [89, 147] on button "L'année dernière" at bounding box center [110, 143] width 153 height 18
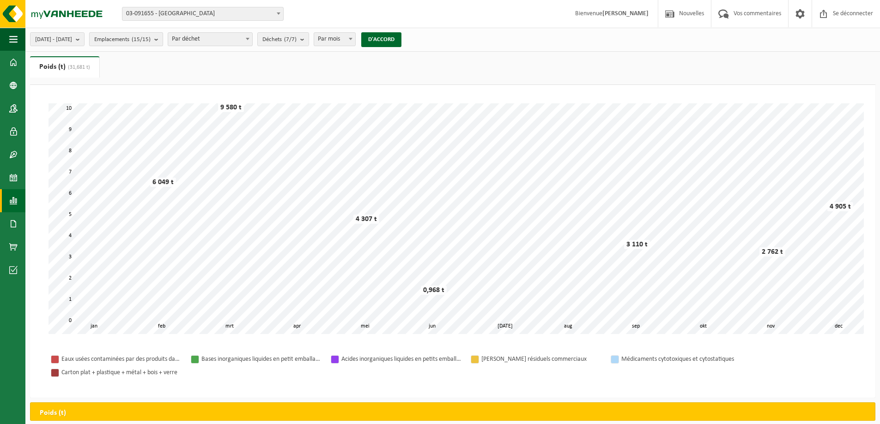
click at [151, 41] on font "(15/15)" at bounding box center [141, 39] width 19 height 6
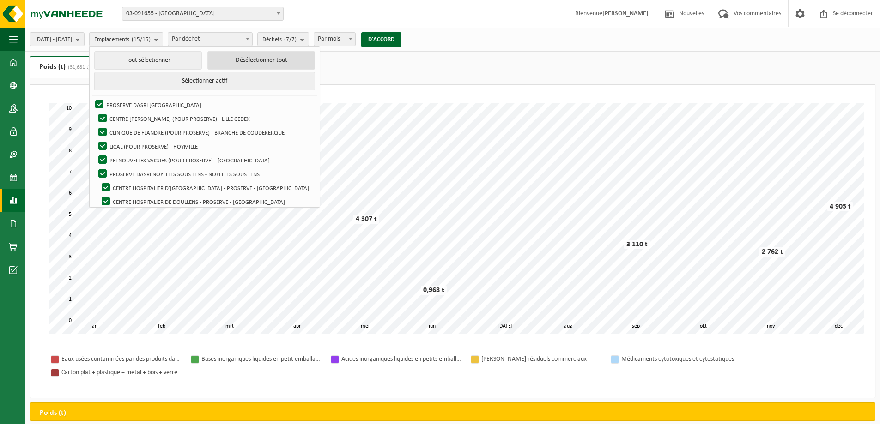
click at [288, 56] on button "Désélectionner tout" at bounding box center [261, 60] width 108 height 18
checkbox input "false"
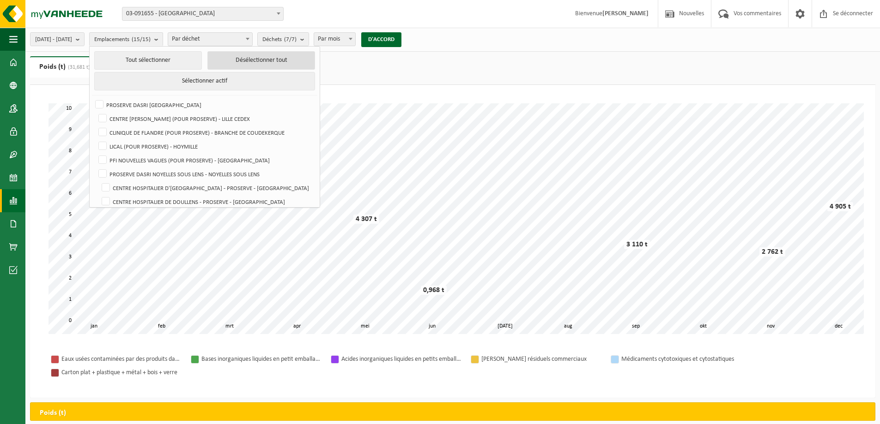
checkbox input "false"
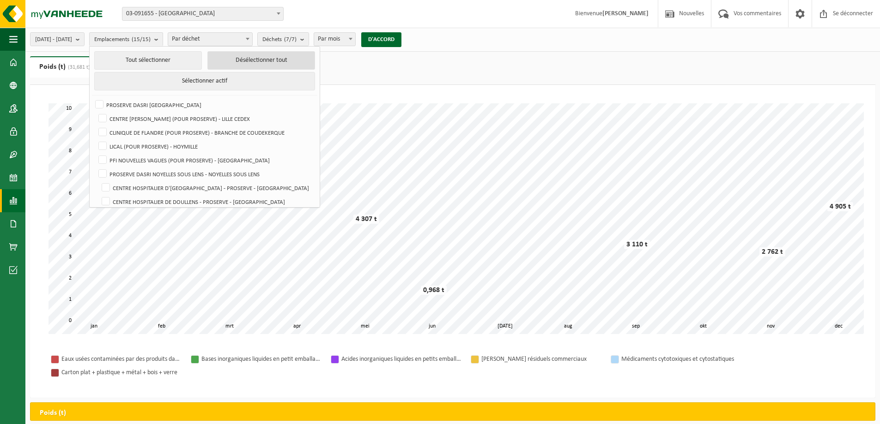
checkbox input "false"
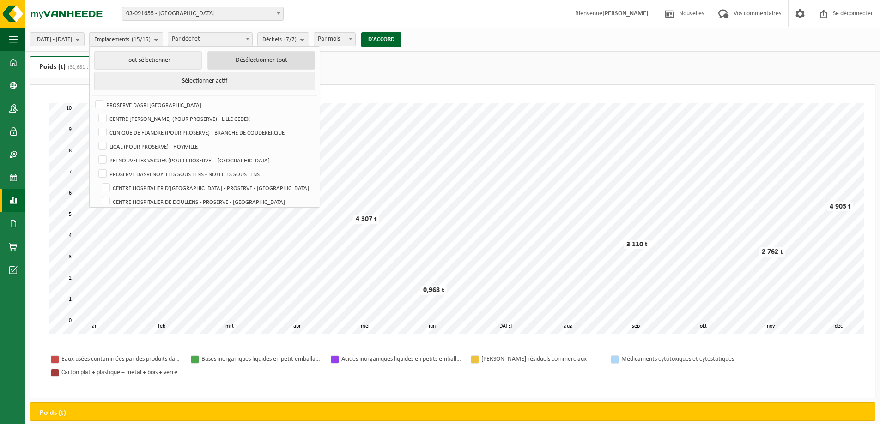
checkbox input "false"
click at [201, 101] on label "PROSERVE DASRI [GEOGRAPHIC_DATA]" at bounding box center [203, 105] width 221 height 14
click at [92, 98] on input "PROSERVE DASRI [GEOGRAPHIC_DATA]" at bounding box center [91, 97] width 0 height 0
checkbox input "true"
click at [293, 40] on font "(7/7)" at bounding box center [287, 39] width 12 height 6
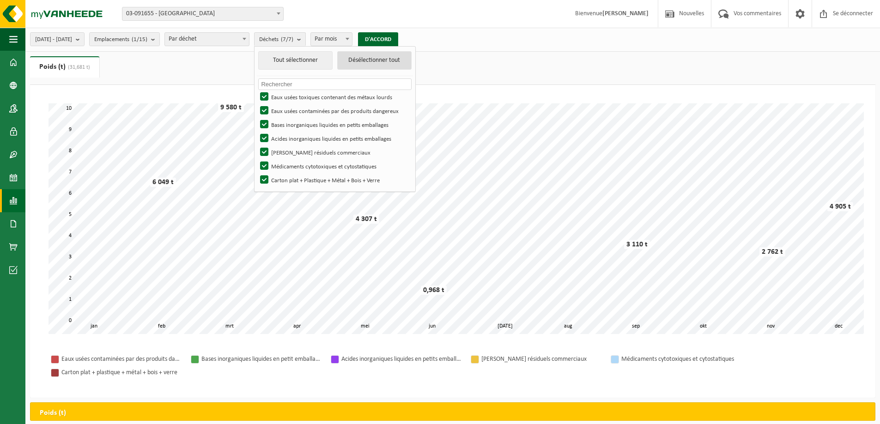
click at [386, 62] on font "Désélectionner tout" at bounding box center [374, 60] width 52 height 7
checkbox input "false"
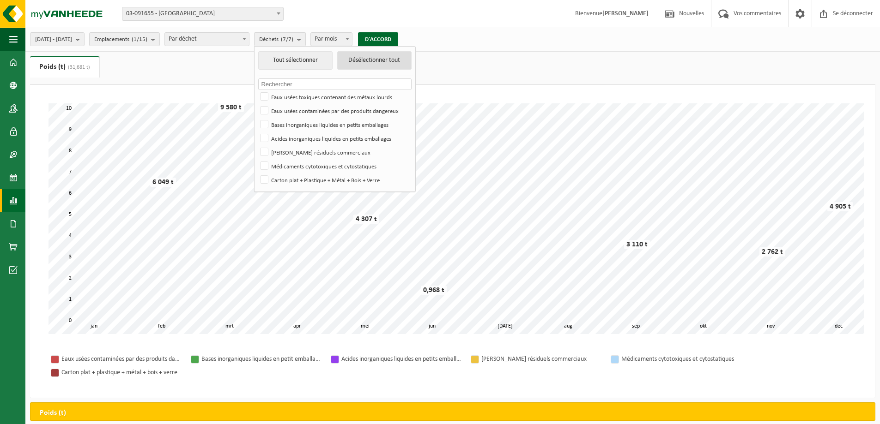
checkbox input "false"
click at [326, 183] on font "Carton plat + Plastique + Métal + Bois + Verre" at bounding box center [325, 181] width 109 height 6
click at [257, 173] on input "Carton plat + Plastique + Métal + Bois + Verre" at bounding box center [256, 173] width 0 height 0
checkbox input "true"
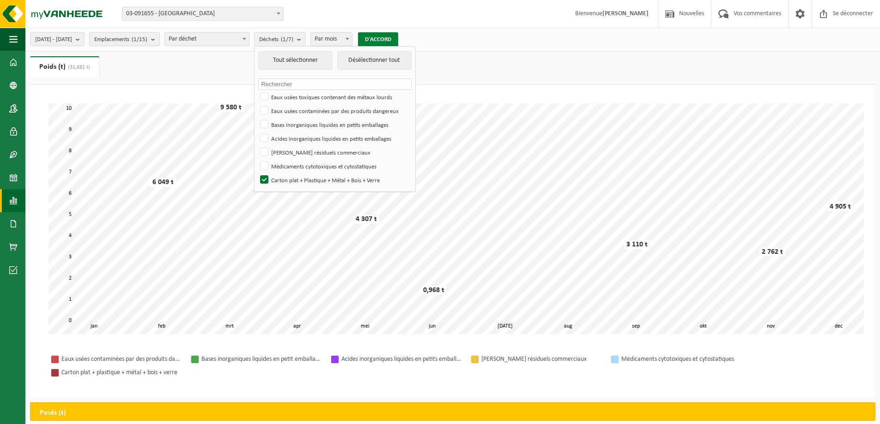
click at [391, 42] on font "D'ACCORD" at bounding box center [378, 39] width 26 height 6
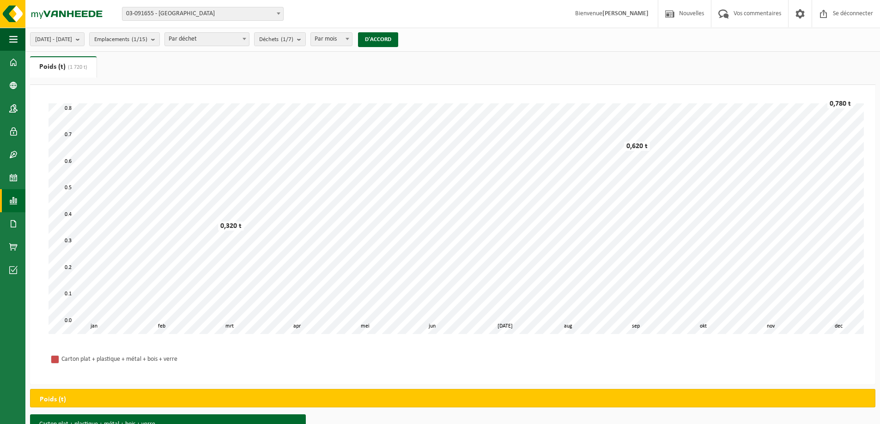
click at [72, 66] on font "(1 720 t)" at bounding box center [77, 68] width 19 height 6
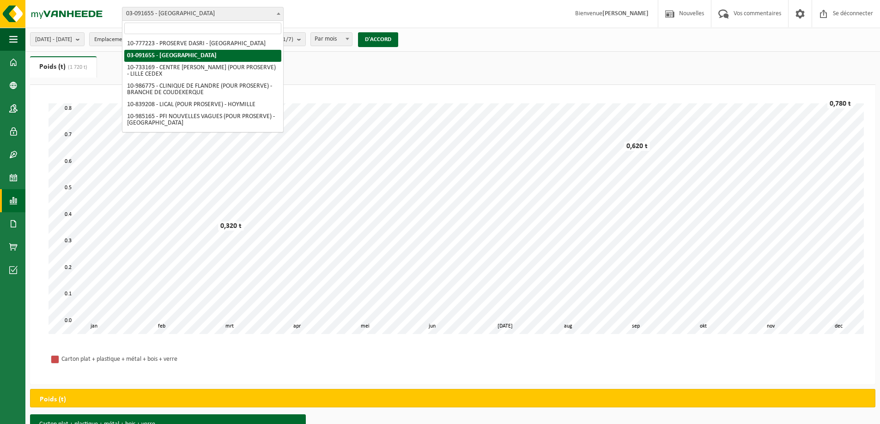
click at [206, 11] on font "03-091655 - [GEOGRAPHIC_DATA]" at bounding box center [170, 13] width 89 height 7
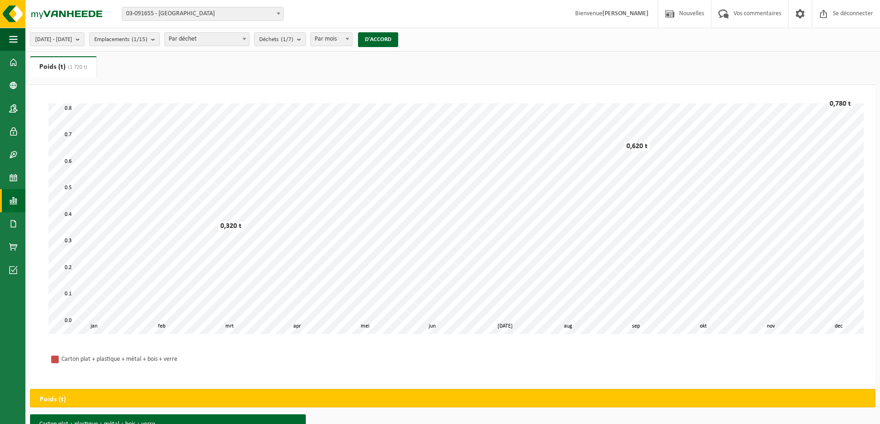
click at [215, 16] on font "03-091655 - [GEOGRAPHIC_DATA]" at bounding box center [170, 13] width 89 height 7
click at [84, 38] on b "submit" at bounding box center [80, 39] width 8 height 13
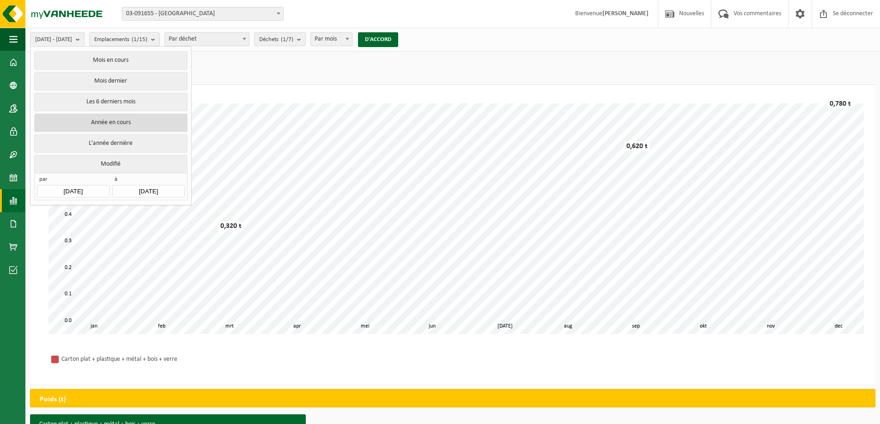
click at [124, 119] on font "Année en cours" at bounding box center [111, 122] width 40 height 7
type input "2025-01-01"
type input "2025-08-29"
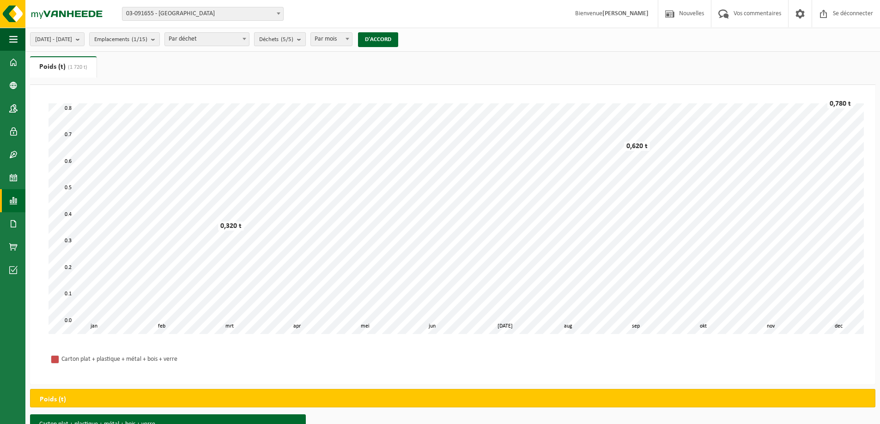
click at [305, 38] on b "submit" at bounding box center [301, 39] width 8 height 13
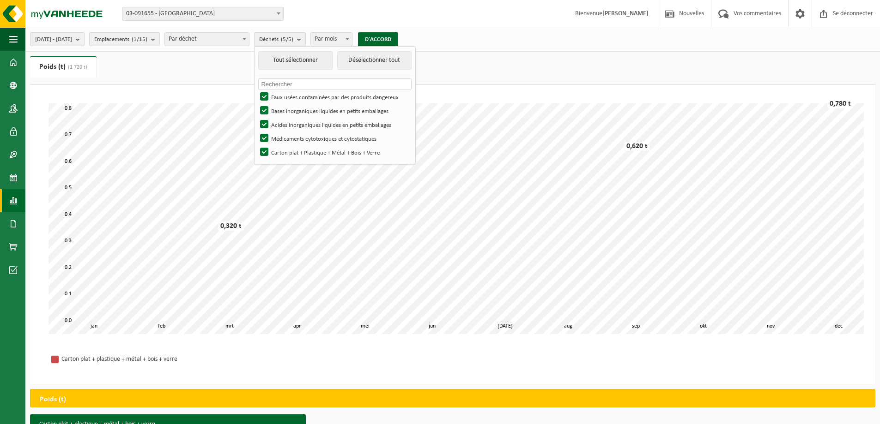
click at [494, 40] on div "01/01/2025 - 29/08/2025 Mois en cours Mois dernier Les 6 derniers mois Année en…" at bounding box center [452, 40] width 854 height 24
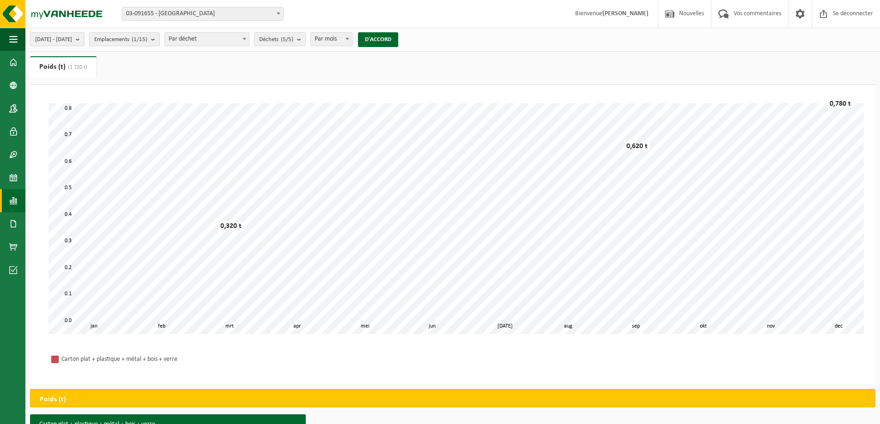
click at [72, 38] on font "01/01/2025 - 29/08/2025" at bounding box center [53, 39] width 37 height 6
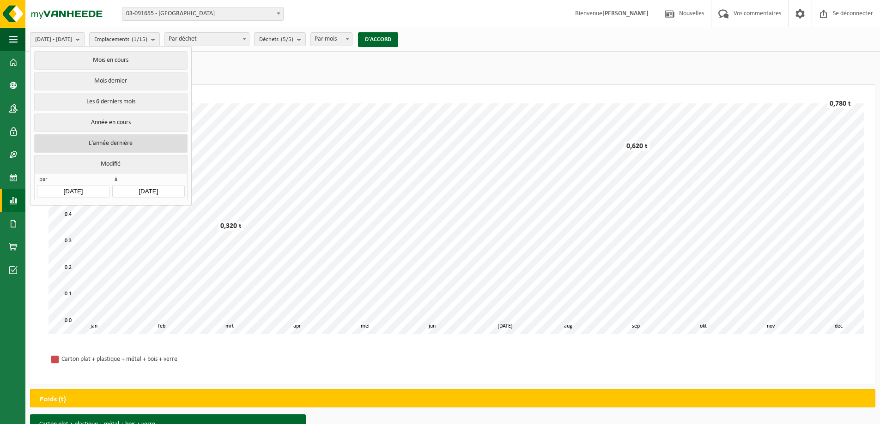
click at [124, 140] on font "L'année dernière" at bounding box center [111, 143] width 44 height 7
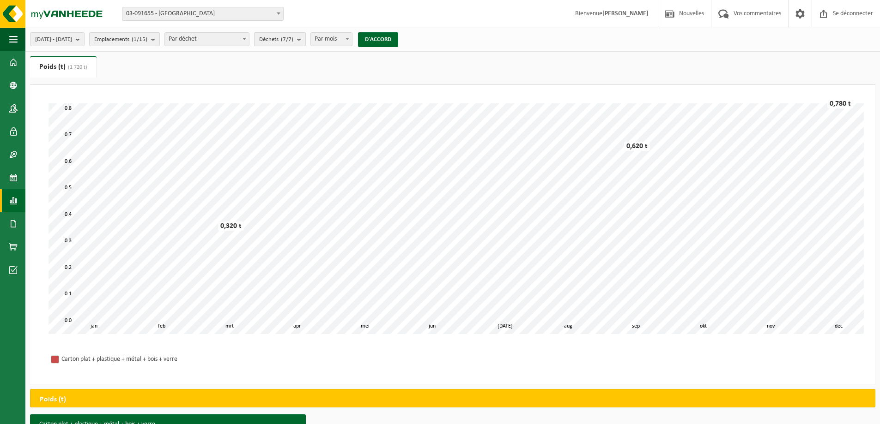
click at [305, 39] on b "submit" at bounding box center [301, 39] width 8 height 13
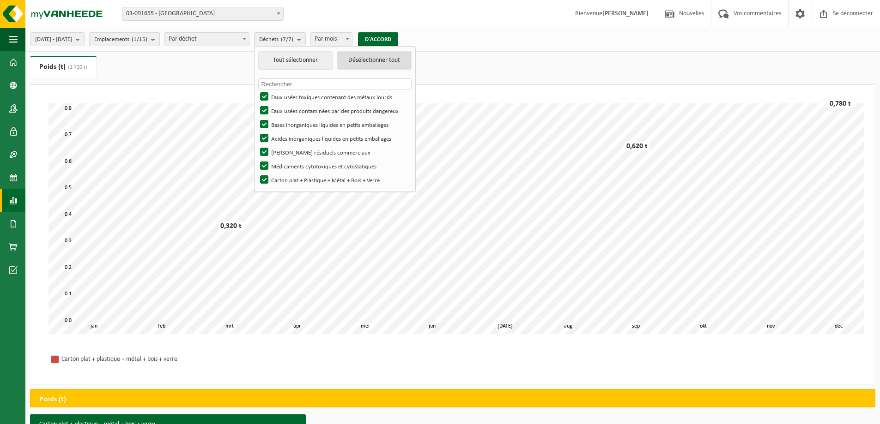
click at [400, 60] on font "Désélectionner tout" at bounding box center [374, 60] width 52 height 7
checkbox input "false"
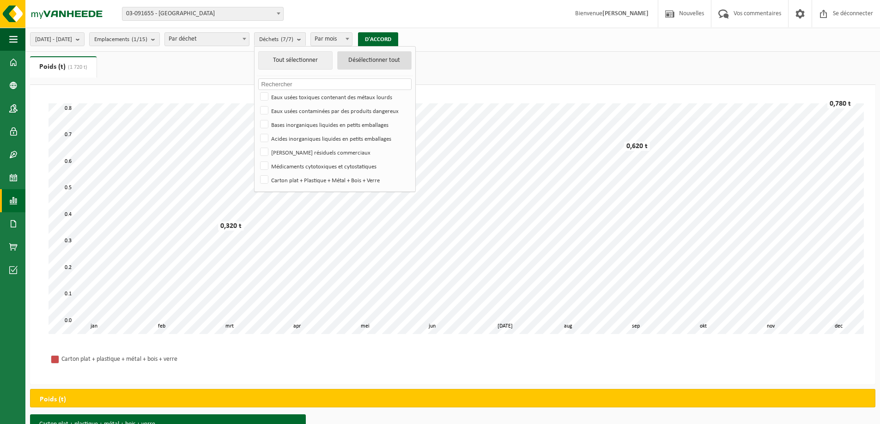
checkbox input "false"
click at [344, 151] on font "Déchets résiduels commerciaux" at bounding box center [320, 153] width 99 height 6
click at [257, 145] on input "Déchets résiduels commerciaux" at bounding box center [256, 145] width 0 height 0
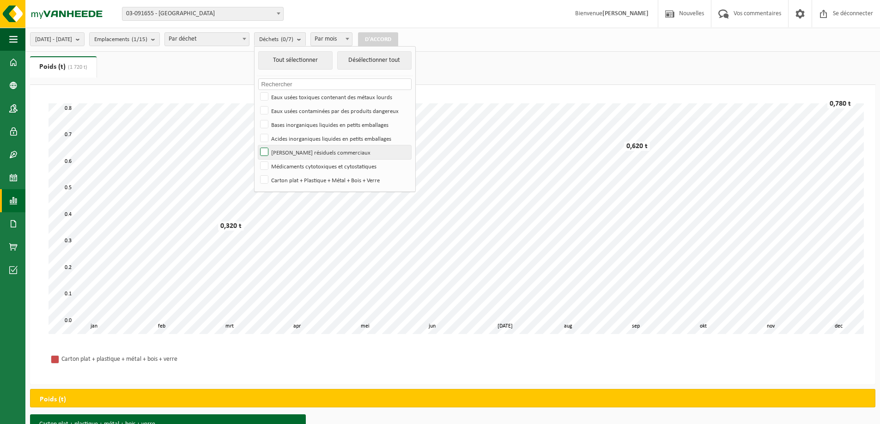
checkbox input "true"
click at [398, 38] on button "D'ACCORD" at bounding box center [378, 39] width 40 height 15
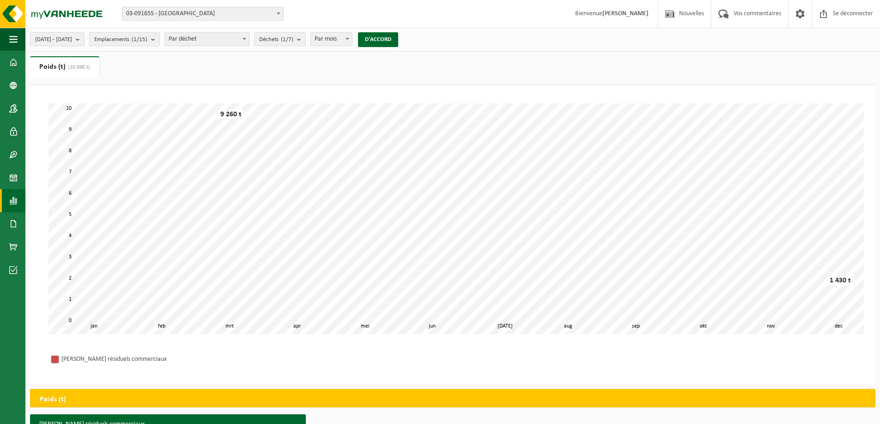
click at [99, 47] on div "01/01/2024 - 31/12/2024 Mois en cours Mois dernier Les 6 derniers mois Année en…" at bounding box center [216, 40] width 383 height 20
click at [84, 40] on button "01/01/2024 - 31/12/2024" at bounding box center [57, 39] width 54 height 14
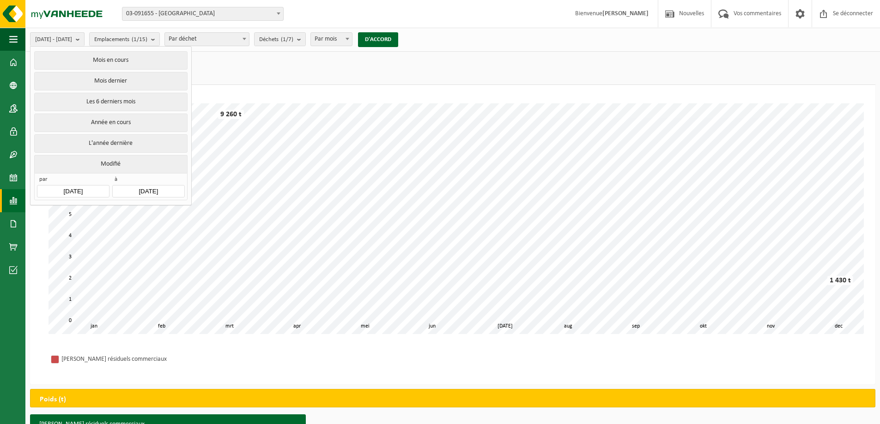
click at [81, 190] on input "2024-01-01" at bounding box center [73, 191] width 72 height 12
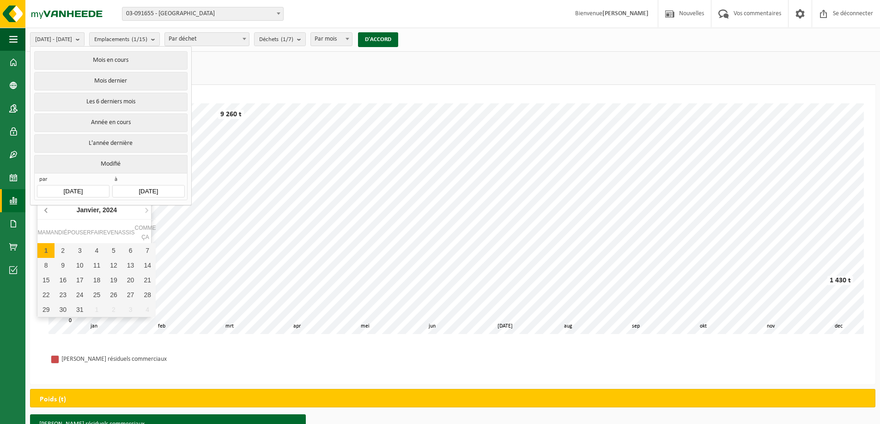
click at [44, 214] on icon at bounding box center [46, 210] width 15 height 15
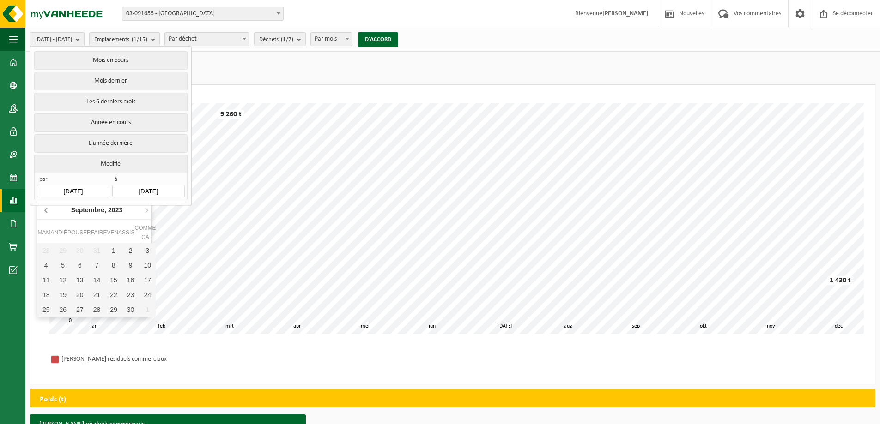
click at [44, 214] on icon at bounding box center [46, 210] width 15 height 15
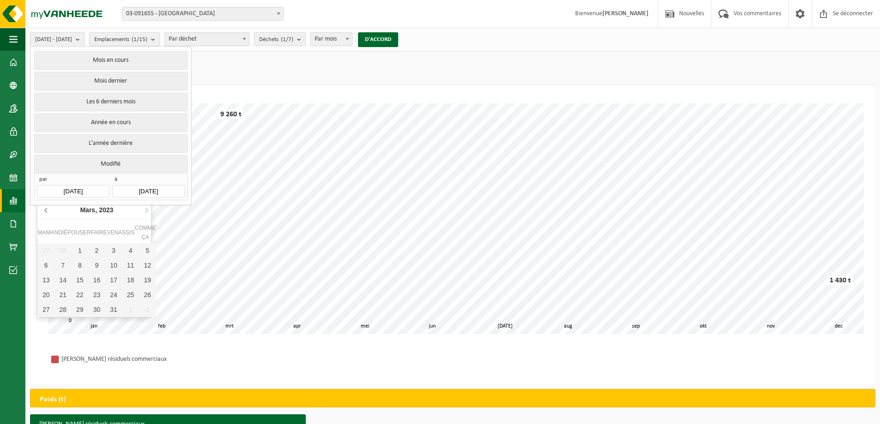
click at [44, 214] on icon at bounding box center [46, 210] width 15 height 15
click at [145, 247] on div "1" at bounding box center [147, 250] width 17 height 15
type input "2023-01-01"
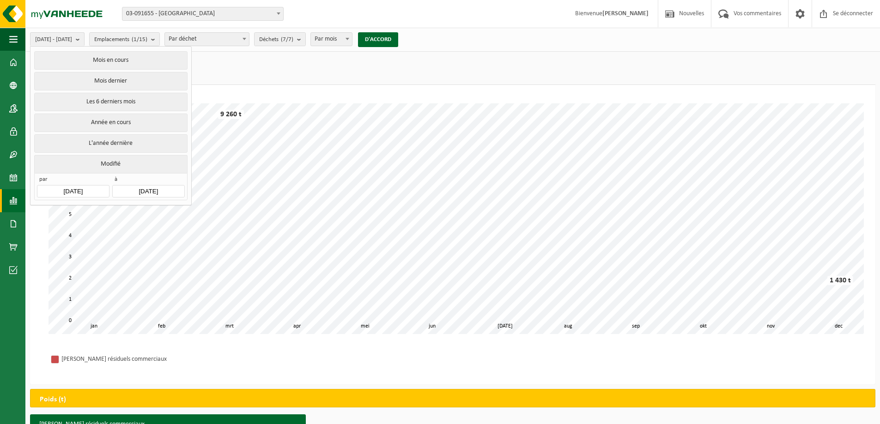
click at [158, 189] on input "2024-12-31" at bounding box center [148, 191] width 72 height 12
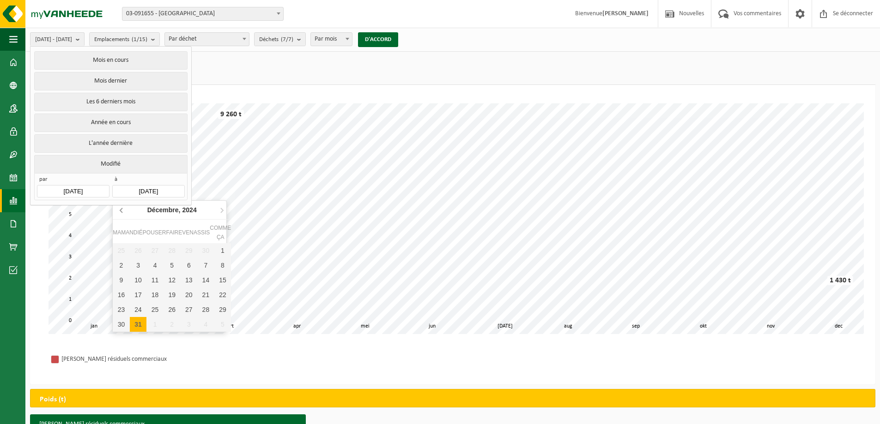
click at [119, 211] on icon at bounding box center [122, 210] width 15 height 15
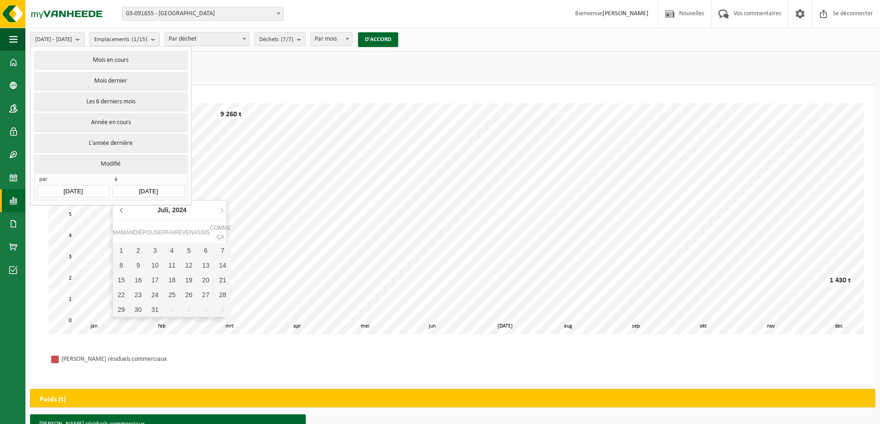
click at [119, 211] on icon at bounding box center [122, 210] width 15 height 15
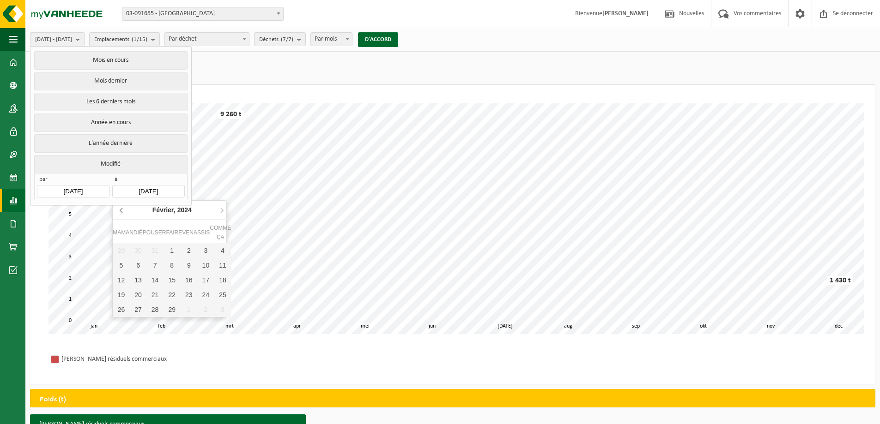
click at [119, 211] on icon at bounding box center [122, 210] width 15 height 15
click at [216, 307] on div "31" at bounding box center [222, 309] width 17 height 15
type input "2023-12-31"
type input "2023-01-01"
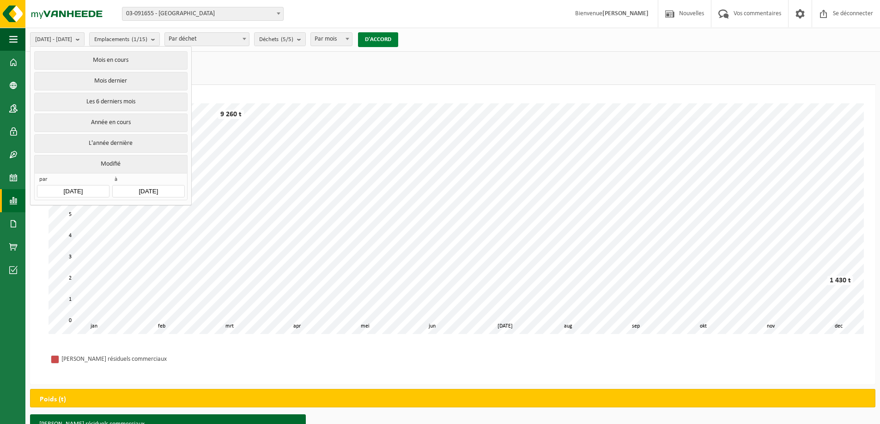
click at [391, 38] on font "D'ACCORD" at bounding box center [378, 39] width 26 height 6
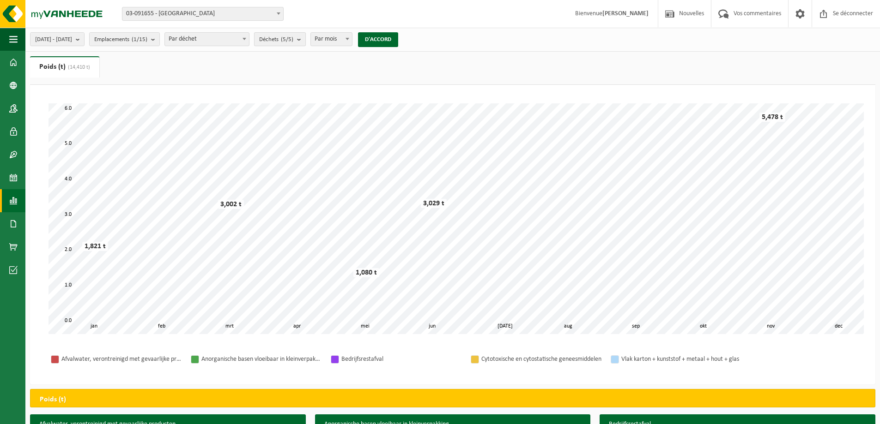
click at [293, 39] on font "(5/5)" at bounding box center [287, 39] width 12 height 6
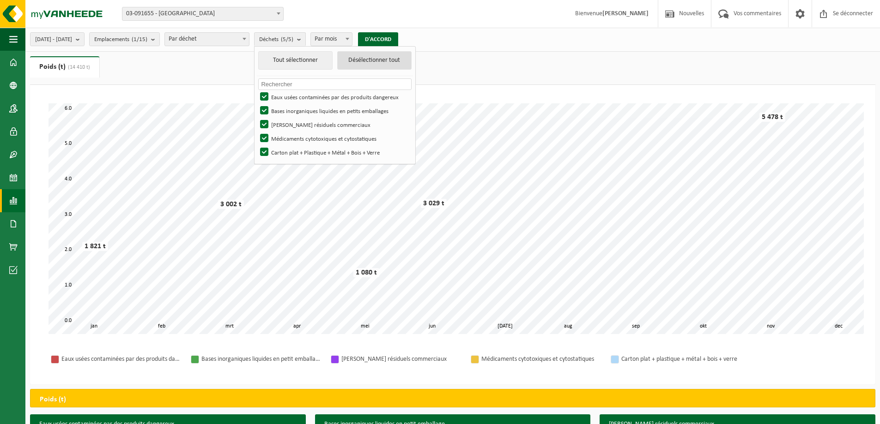
click at [389, 64] on button "Désélectionner tout" at bounding box center [374, 60] width 74 height 18
checkbox input "false"
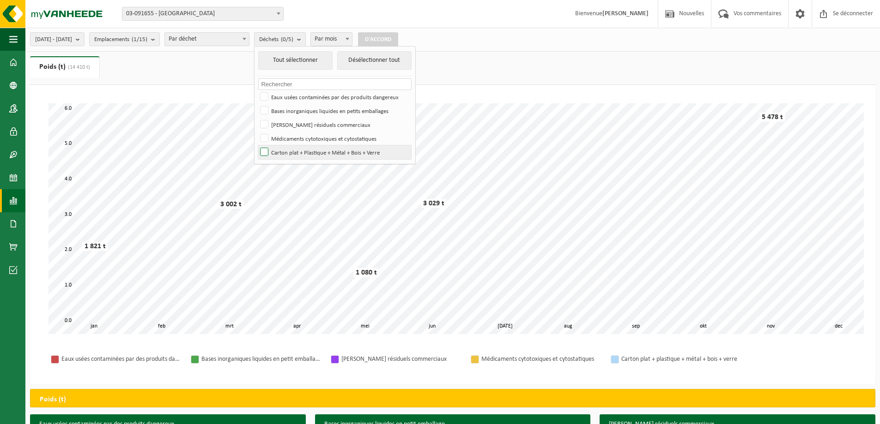
click at [313, 152] on font "Carton plat + Plastique + Métal + Bois + Verre" at bounding box center [325, 153] width 109 height 6
click at [257, 145] on input "Carton plat + Plastique + Métal + Bois + Verre" at bounding box center [256, 145] width 0 height 0
checkbox input "true"
click at [391, 39] on font "D'ACCORD" at bounding box center [378, 39] width 26 height 6
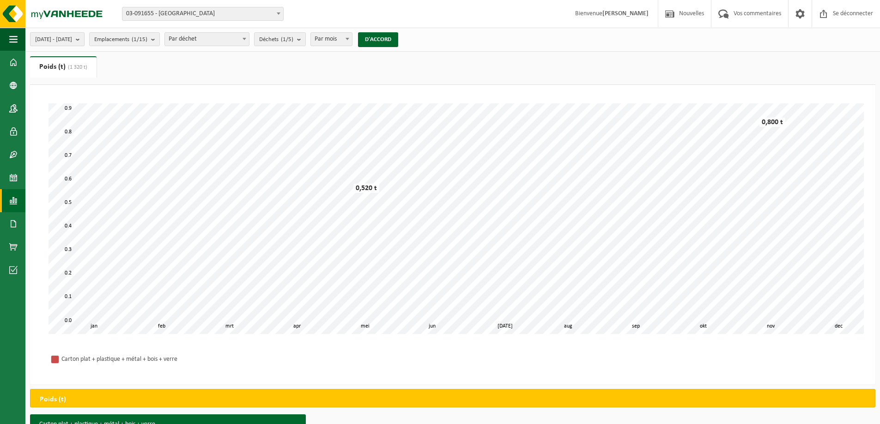
click at [84, 35] on b "submit" at bounding box center [80, 39] width 8 height 13
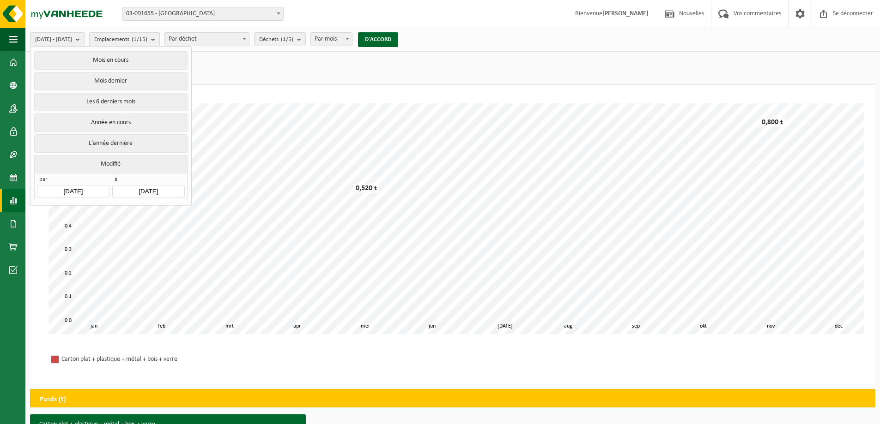
click at [66, 188] on input "2023-01-01" at bounding box center [73, 191] width 72 height 12
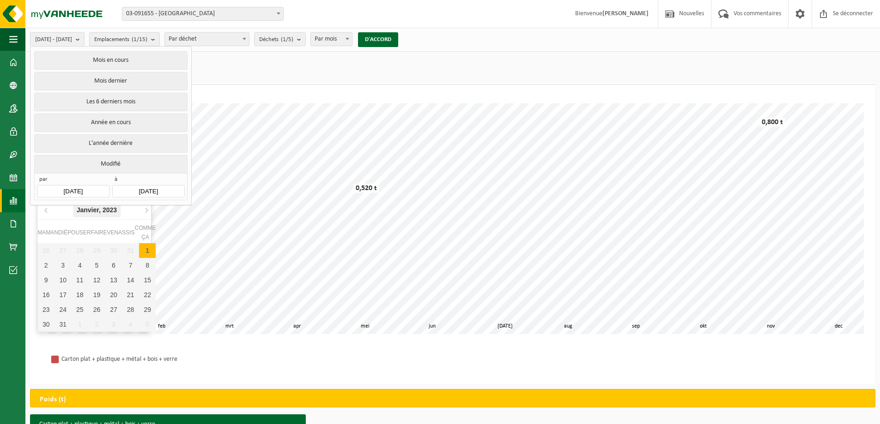
click at [80, 211] on font "Janvier," at bounding box center [89, 209] width 24 height 7
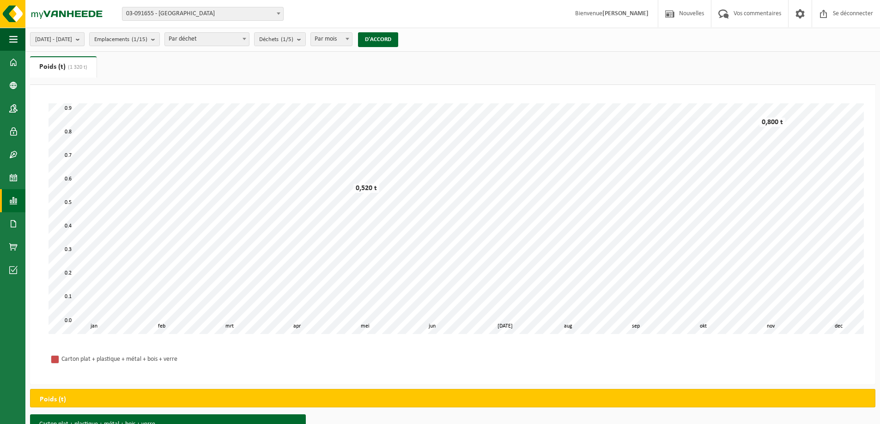
click at [72, 42] on font "01/01/2023 - 31/12/2023" at bounding box center [53, 39] width 37 height 6
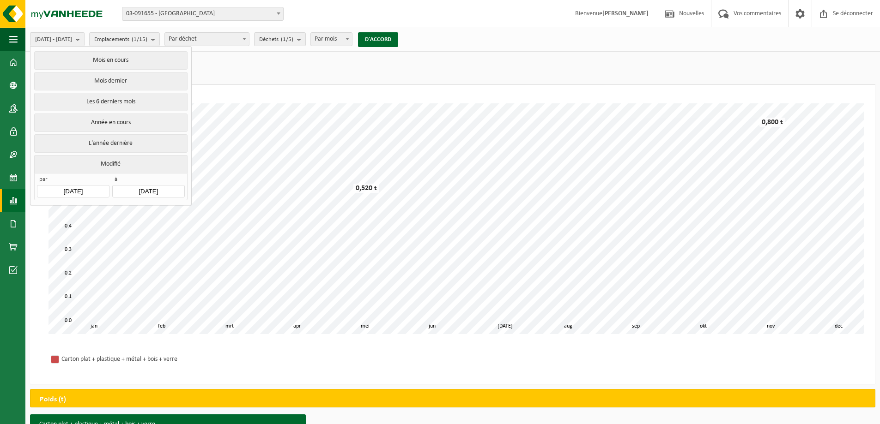
click at [82, 187] on input "2023-01-01" at bounding box center [73, 191] width 72 height 12
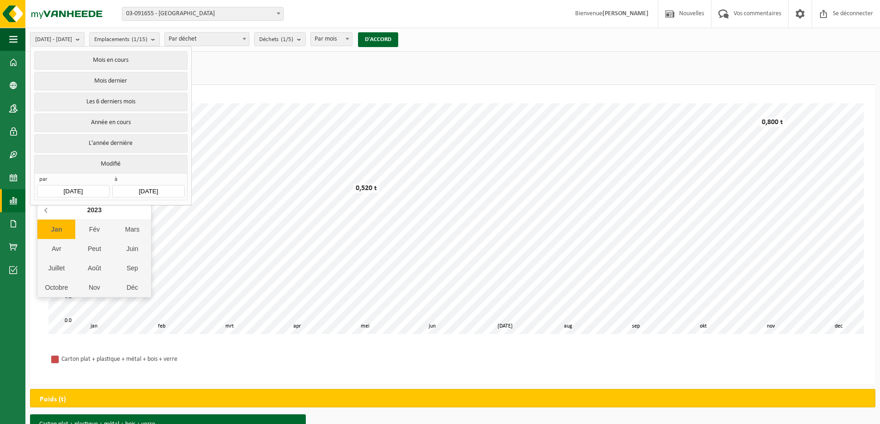
click at [49, 209] on icon at bounding box center [46, 210] width 15 height 15
click at [65, 226] on div "Jan" at bounding box center [56, 229] width 38 height 19
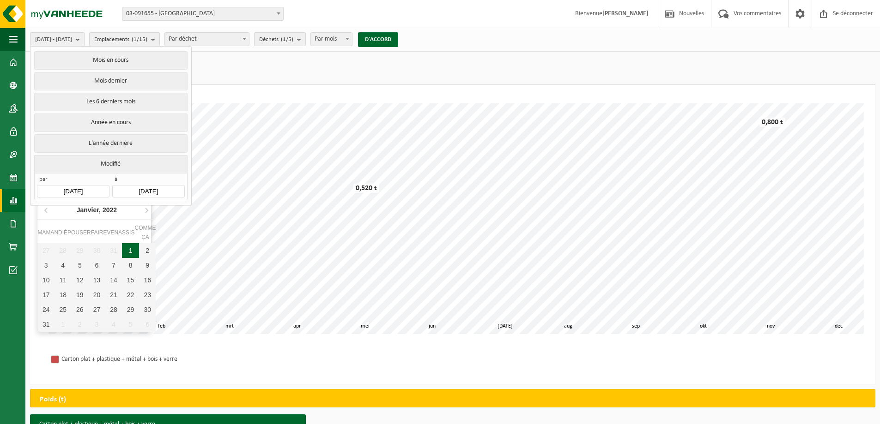
click at [129, 247] on font "1" at bounding box center [131, 250] width 4 height 7
type input "[DATE]"
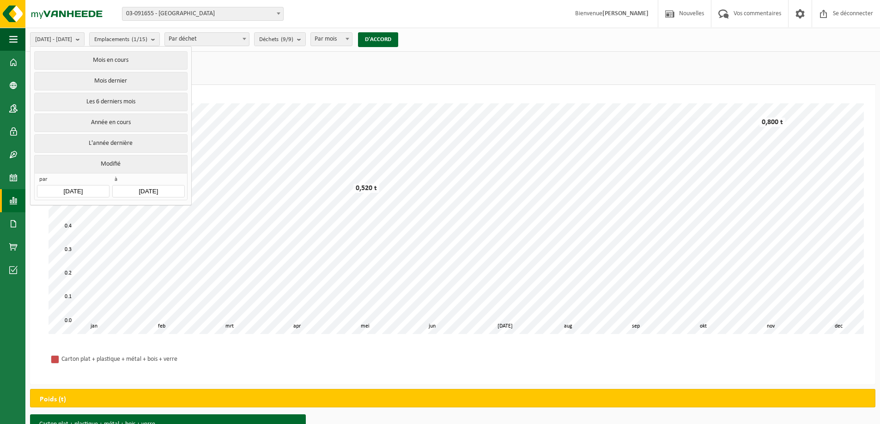
click at [141, 186] on input "2023-12-31" at bounding box center [148, 191] width 72 height 12
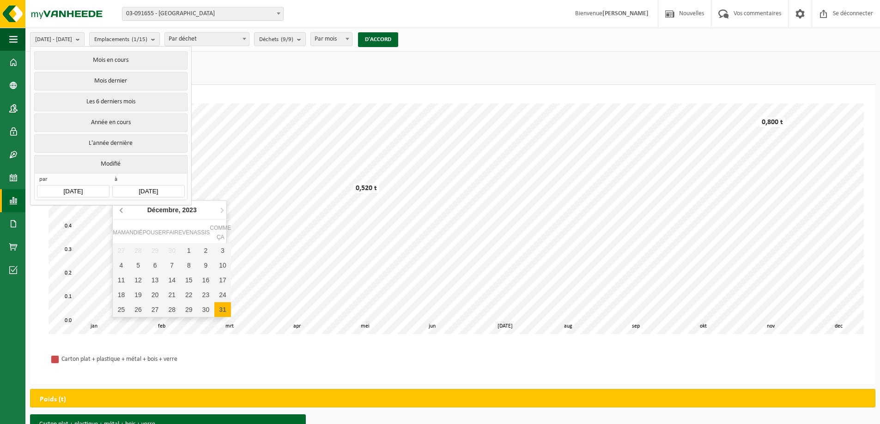
click at [118, 211] on icon at bounding box center [122, 210] width 15 height 15
click at [120, 211] on icon at bounding box center [121, 210] width 2 height 5
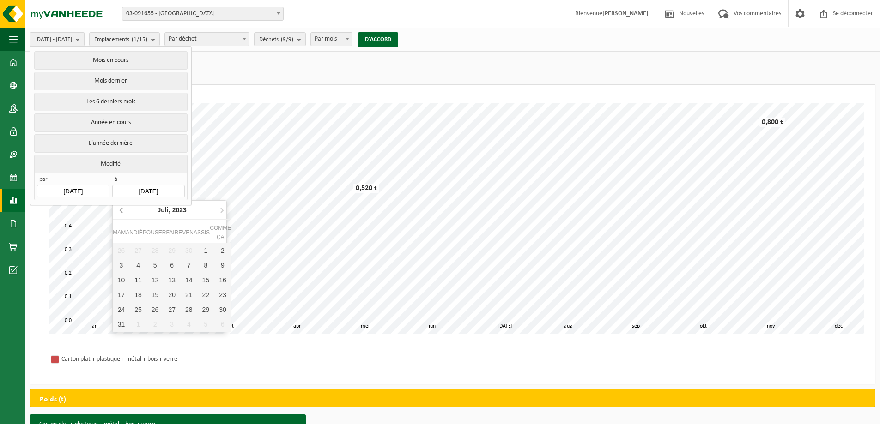
click at [120, 211] on icon at bounding box center [121, 210] width 2 height 5
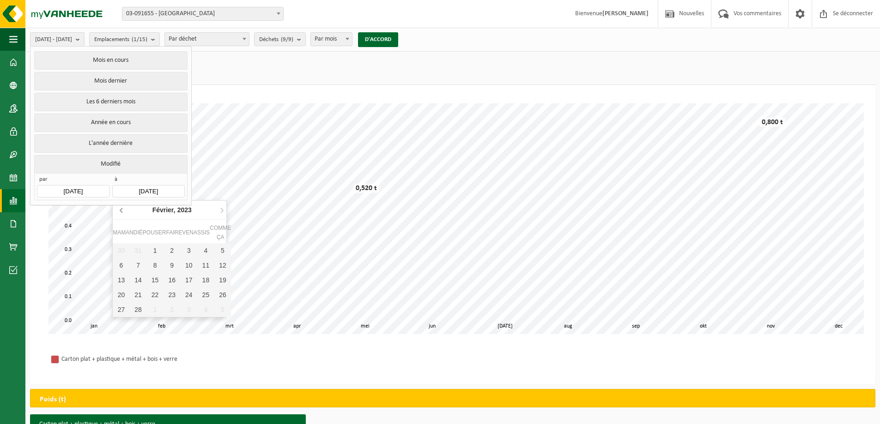
click at [120, 211] on icon at bounding box center [121, 210] width 2 height 5
click at [120, 212] on icon at bounding box center [122, 210] width 15 height 15
click at [201, 307] on div "31" at bounding box center [205, 309] width 17 height 15
type input "[DATE]"
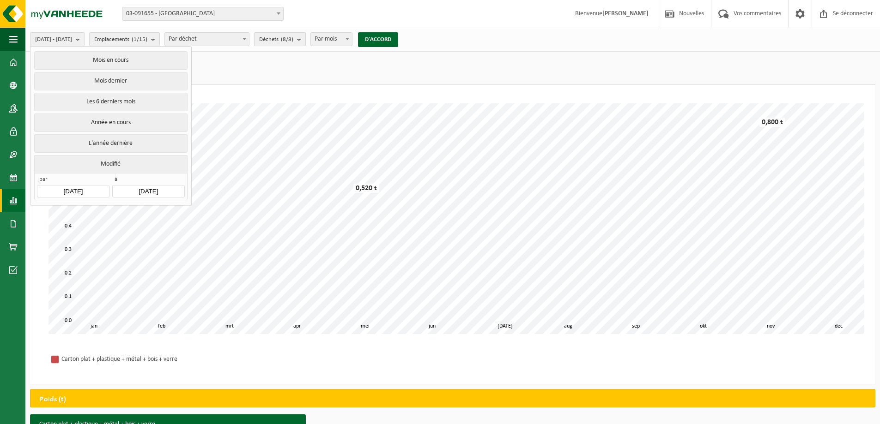
click at [305, 36] on b "submit" at bounding box center [301, 39] width 8 height 13
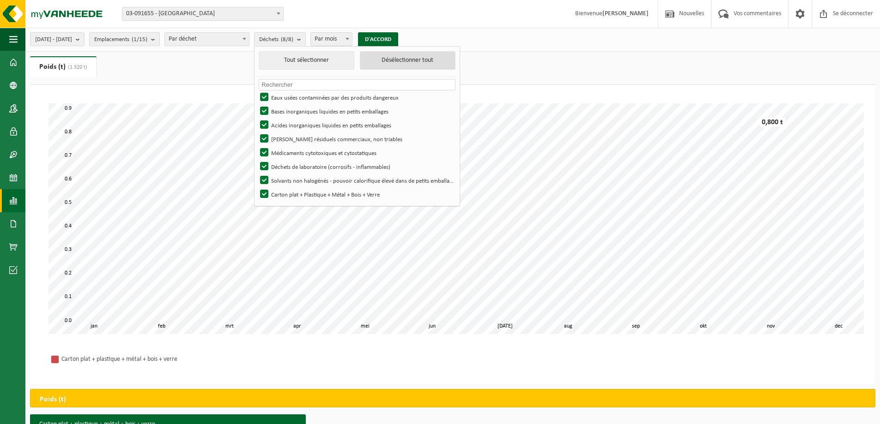
click at [428, 60] on font "Désélectionner tout" at bounding box center [407, 60] width 52 height 7
checkbox input "false"
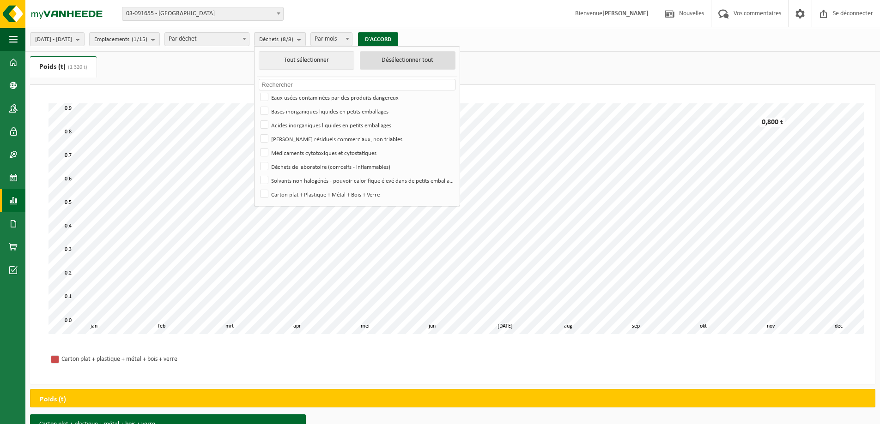
checkbox input "false"
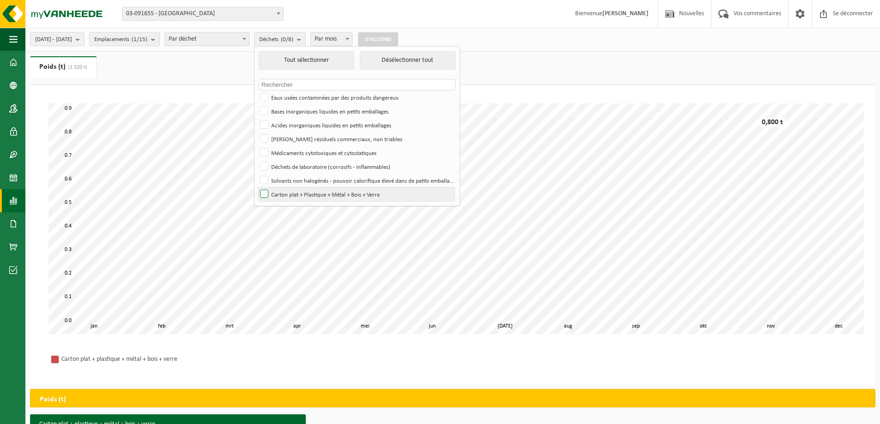
click at [328, 191] on label "Carton plat + Plastique + Métal + Bois + Verre" at bounding box center [356, 194] width 196 height 14
click at [257, 187] on input "Carton plat + Plastique + Métal + Bois + Verre" at bounding box center [256, 187] width 0 height 0
checkbox input "true"
click at [391, 38] on font "D'ACCORD" at bounding box center [378, 39] width 26 height 6
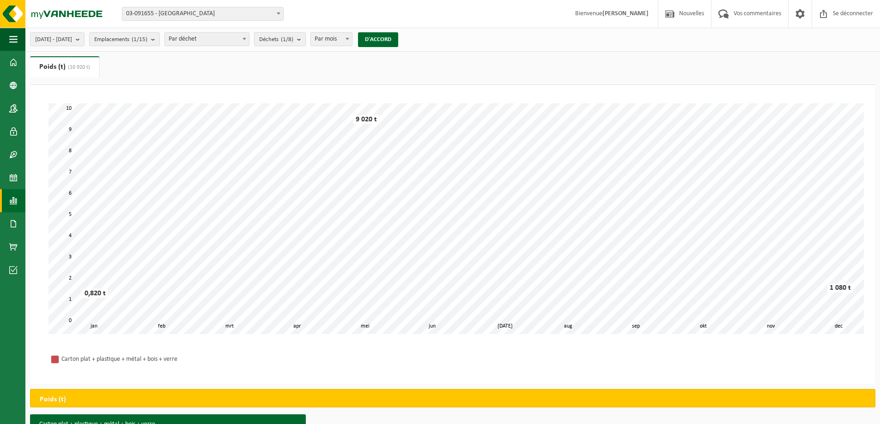
click at [293, 36] on font "(1/8)" at bounding box center [287, 39] width 12 height 6
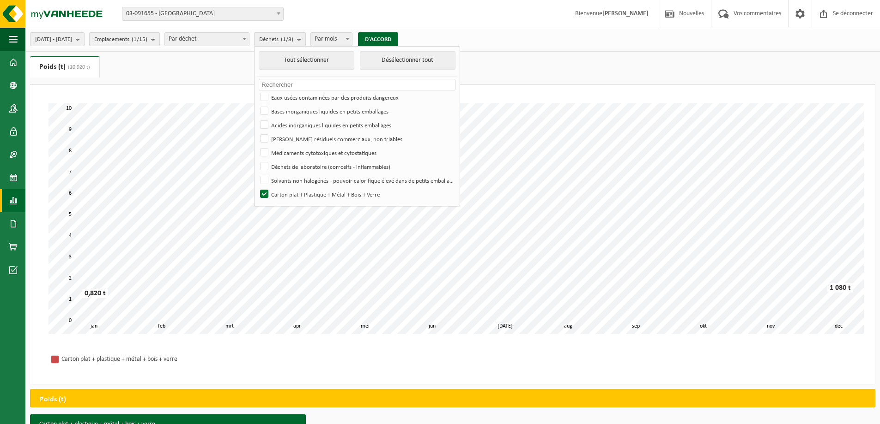
click at [293, 36] on font "(1/8)" at bounding box center [287, 39] width 12 height 6
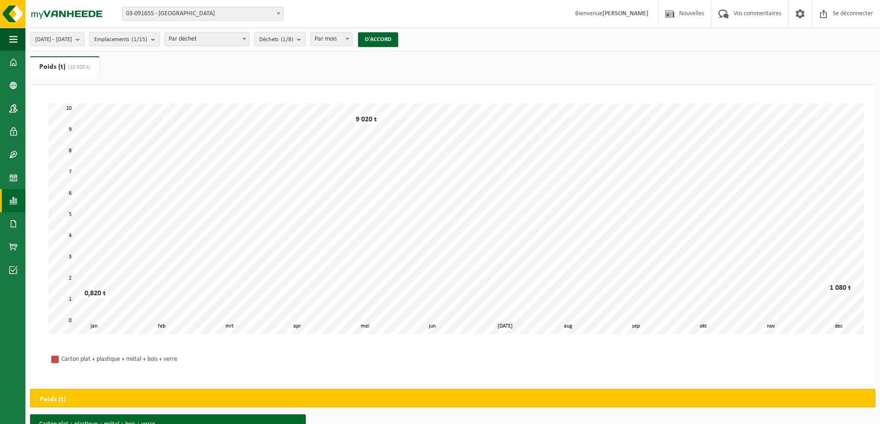
click at [147, 42] on font "(1/15)" at bounding box center [140, 39] width 16 height 6
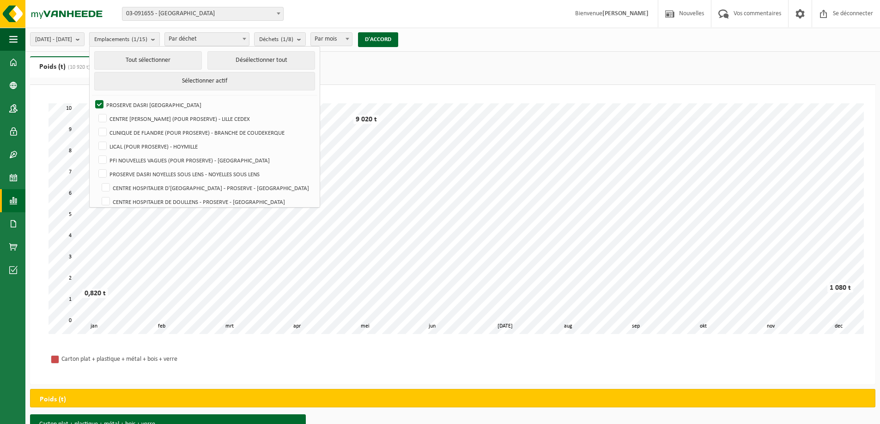
click at [147, 42] on font "(1/15)" at bounding box center [140, 39] width 16 height 6
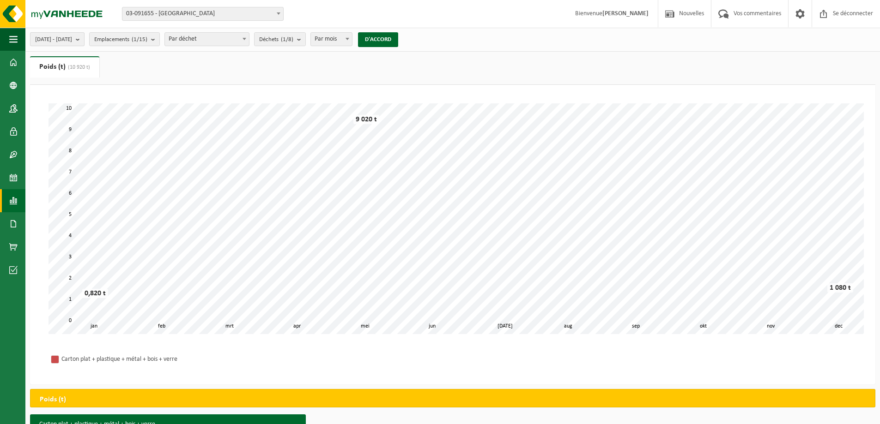
click at [72, 44] on span "01/01/2022 - 31/12/2022" at bounding box center [53, 40] width 37 height 14
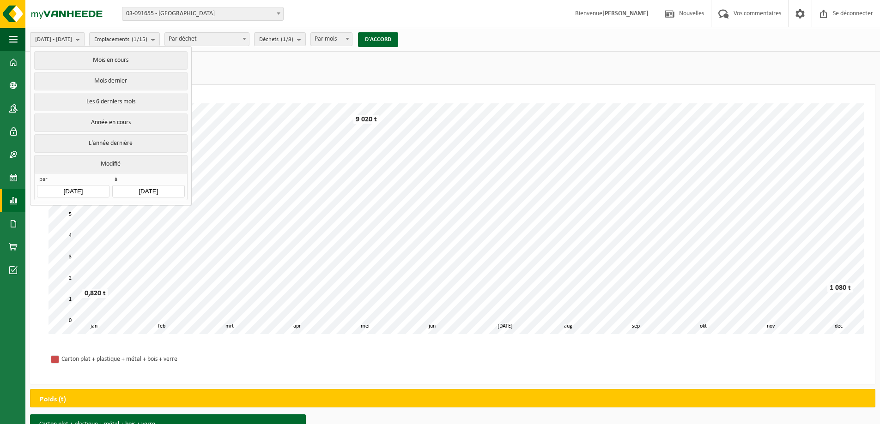
click at [84, 39] on b "submit" at bounding box center [80, 39] width 8 height 13
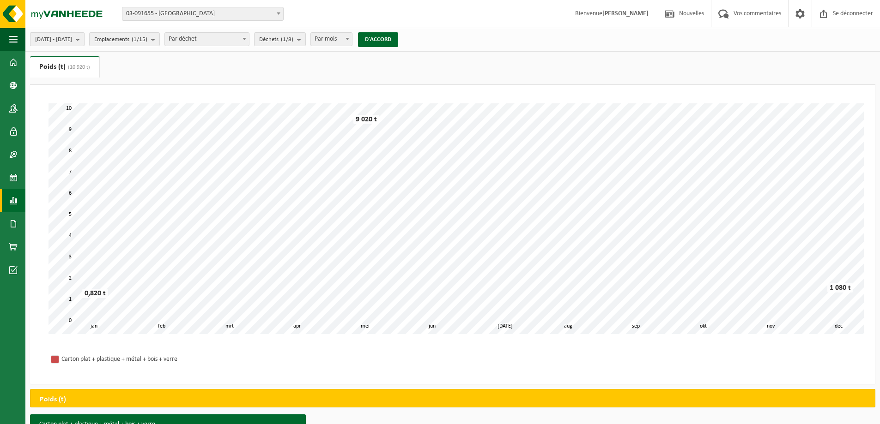
click at [84, 38] on b "submit" at bounding box center [80, 39] width 8 height 13
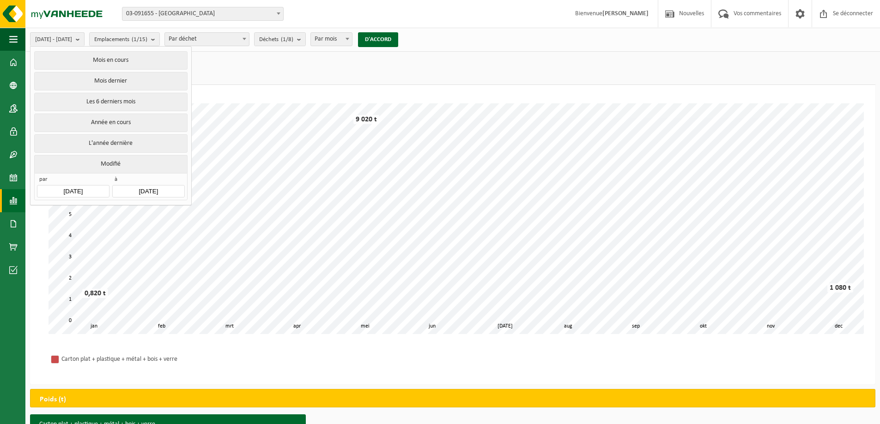
click at [81, 187] on input "[DATE]" at bounding box center [73, 191] width 72 height 12
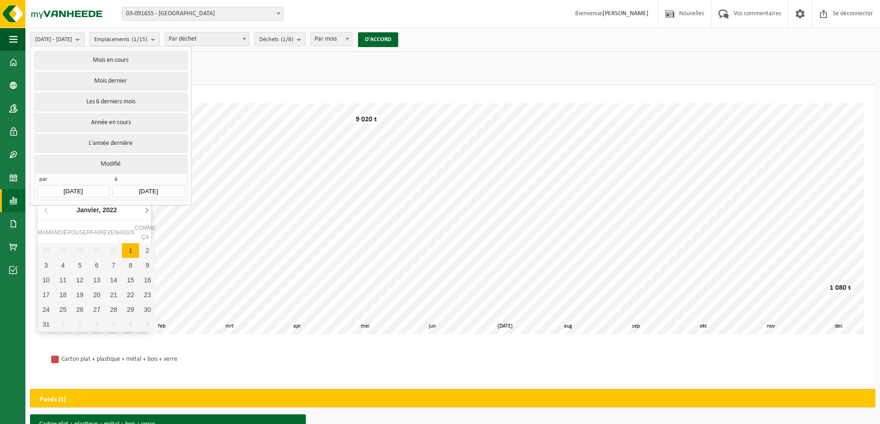
click at [148, 214] on icon at bounding box center [146, 210] width 15 height 15
click at [151, 214] on icon at bounding box center [146, 210] width 15 height 15
click at [151, 213] on icon at bounding box center [146, 210] width 15 height 15
click at [150, 213] on icon at bounding box center [146, 210] width 15 height 15
click at [149, 213] on icon at bounding box center [146, 210] width 15 height 15
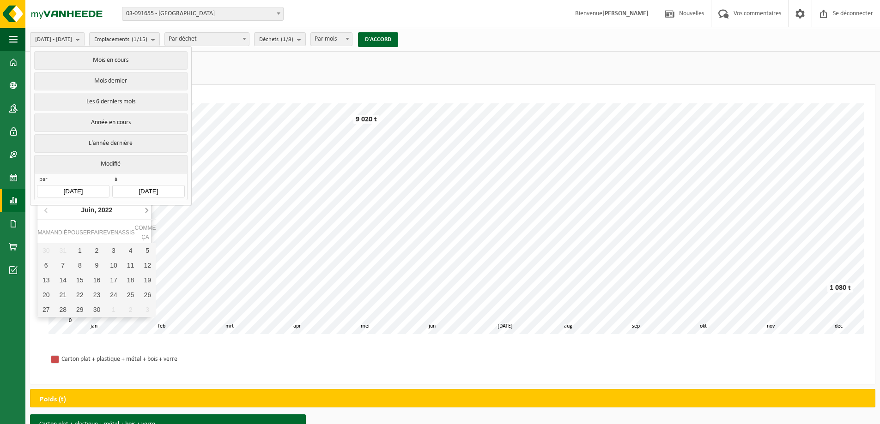
click at [149, 213] on icon at bounding box center [146, 210] width 15 height 15
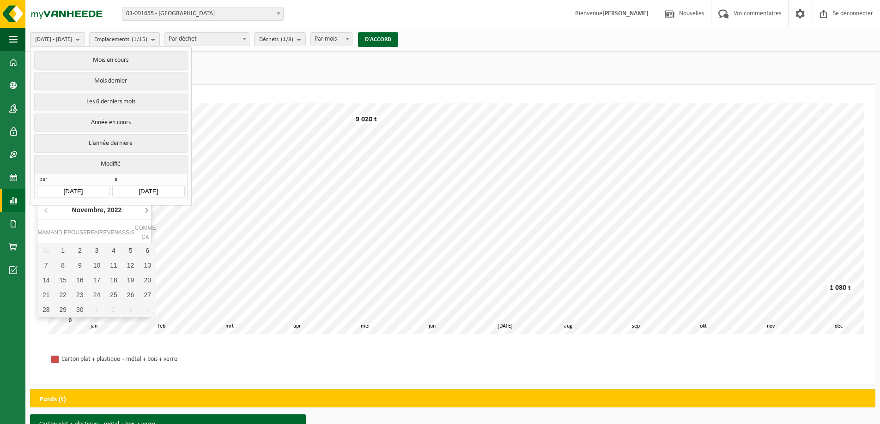
click at [146, 213] on icon at bounding box center [146, 210] width 15 height 15
click at [147, 211] on nav "Décembre, 2022" at bounding box center [96, 210] width 118 height 19
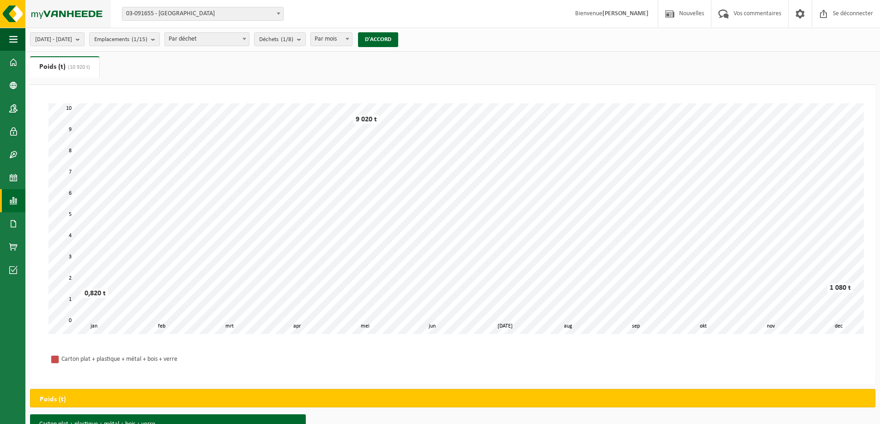
click at [94, 9] on img at bounding box center [55, 14] width 111 height 28
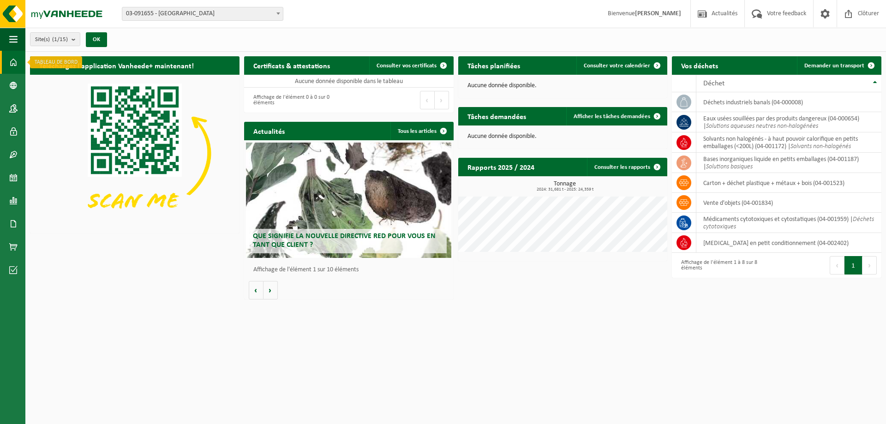
click at [18, 62] on link "Tableau de bord" at bounding box center [12, 62] width 25 height 23
click at [17, 199] on span at bounding box center [13, 200] width 8 height 23
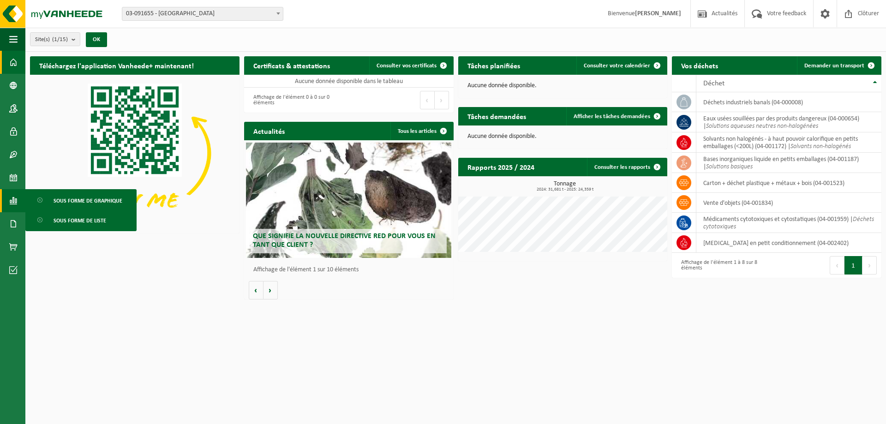
click at [55, 209] on ul "Sous forme de graphique Sous forme de liste" at bounding box center [80, 210] width 111 height 42
click at [59, 221] on span "Sous forme de liste" at bounding box center [80, 221] width 53 height 18
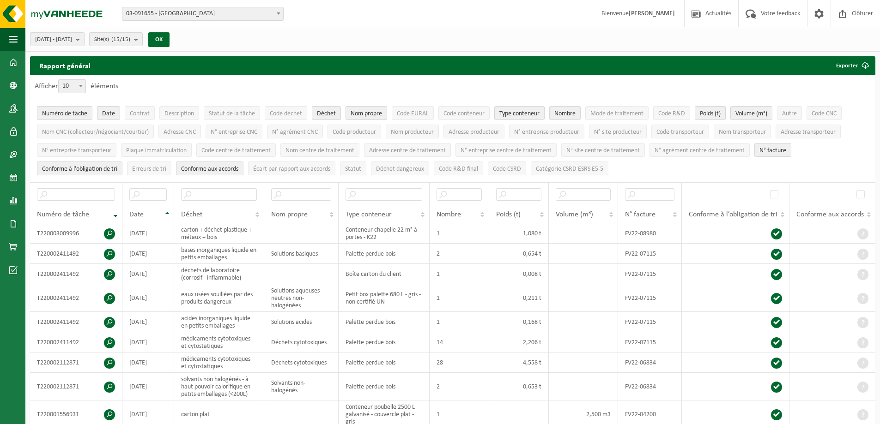
click at [85, 85] on span at bounding box center [80, 86] width 9 height 12
click at [85, 80] on select "10 25 50 100" at bounding box center [74, 79] width 28 height 0
click at [85, 85] on span at bounding box center [80, 86] width 9 height 12
click at [85, 80] on select "10 25 50 100" at bounding box center [74, 79] width 28 height 0
click at [130, 41] on count "(15/15)" at bounding box center [120, 39] width 19 height 6
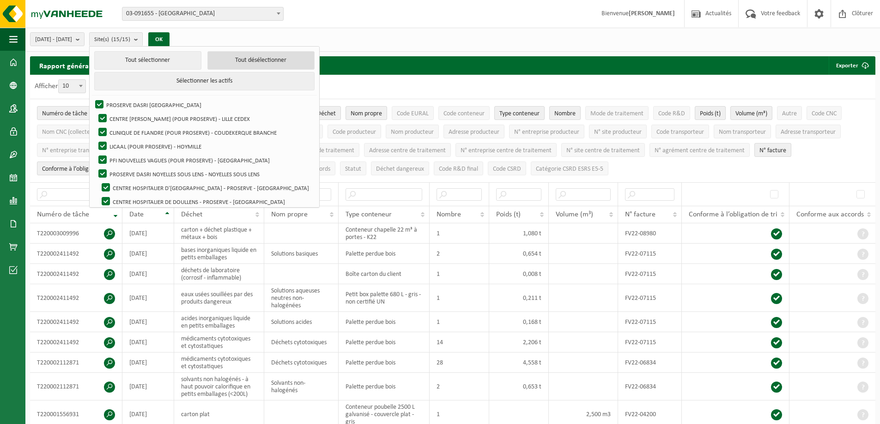
click at [283, 54] on button "Tout désélectionner" at bounding box center [260, 60] width 107 height 18
checkbox input "false"
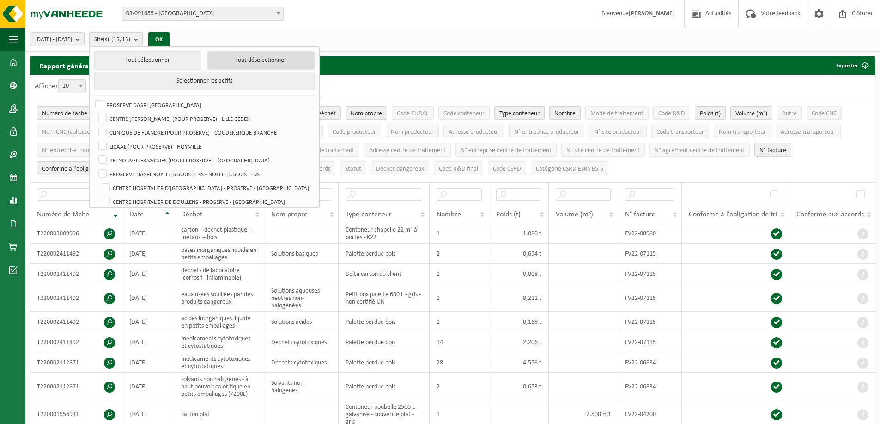
checkbox input "false"
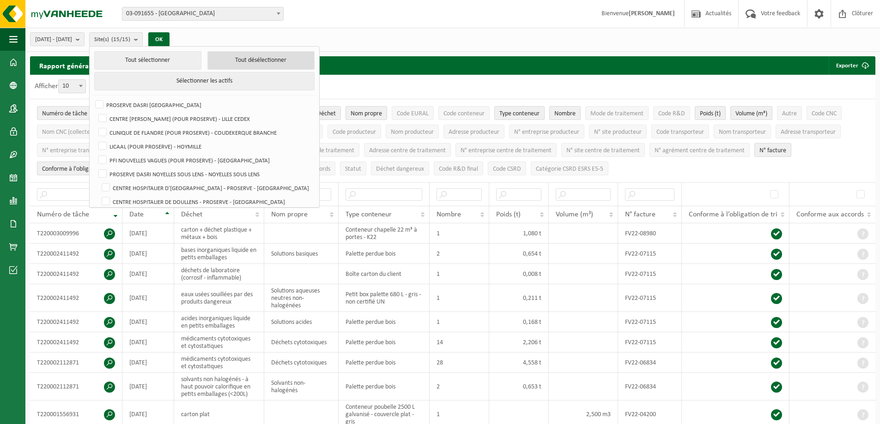
checkbox input "false"
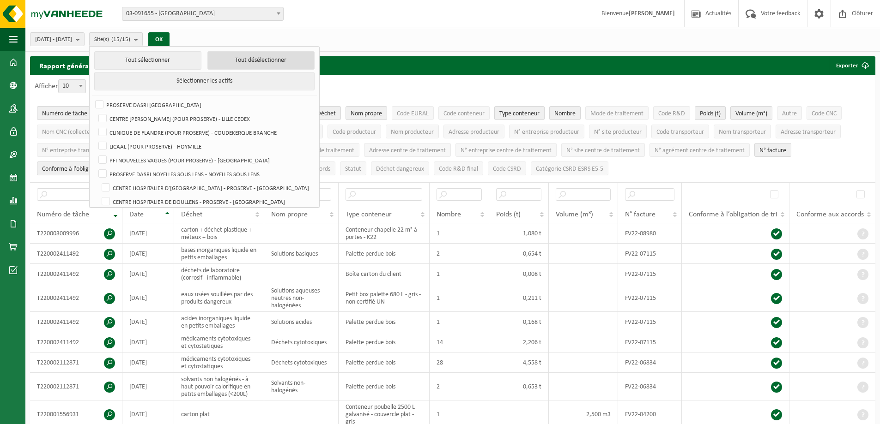
checkbox input "false"
click at [197, 102] on label "PROSERVE DASRI [GEOGRAPHIC_DATA]" at bounding box center [203, 105] width 220 height 14
click at [92, 98] on input "PROSERVE DASRI [GEOGRAPHIC_DATA]" at bounding box center [91, 97] width 0 height 0
checkbox input "true"
click at [166, 39] on button "OK" at bounding box center [155, 39] width 21 height 15
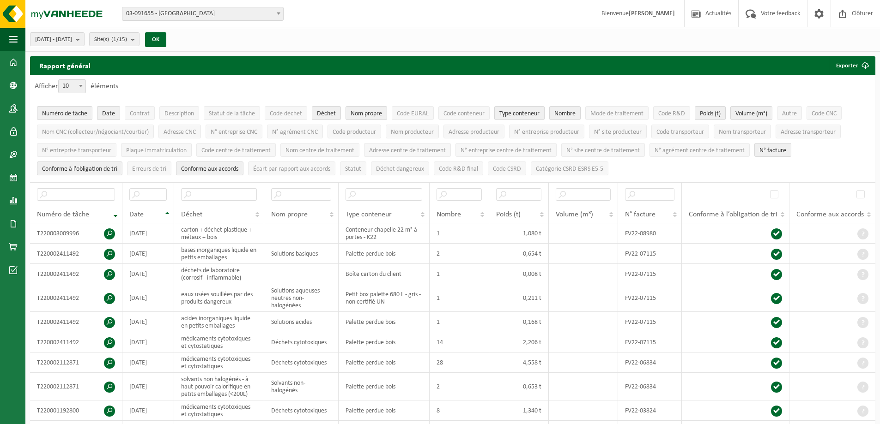
click at [109, 113] on span "Date" at bounding box center [108, 113] width 13 height 7
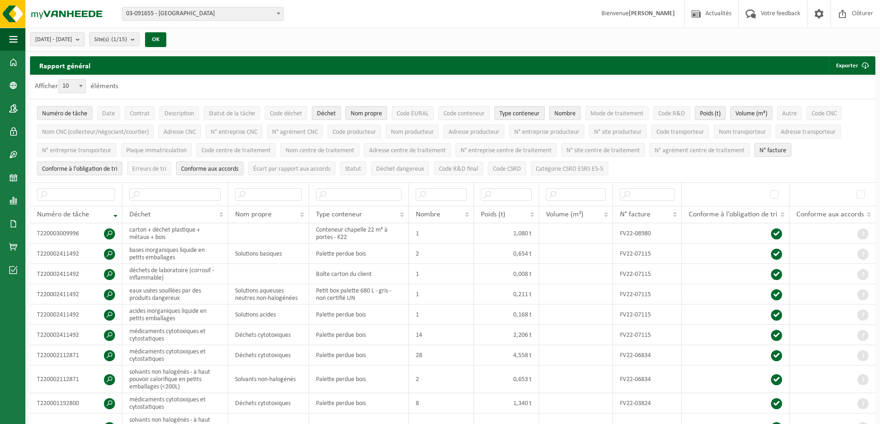
click at [321, 113] on span "Déchet" at bounding box center [326, 113] width 19 height 7
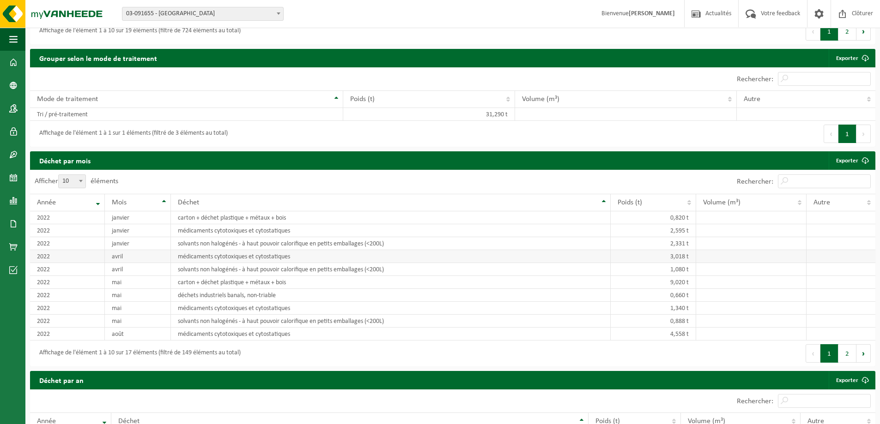
scroll to position [416, 0]
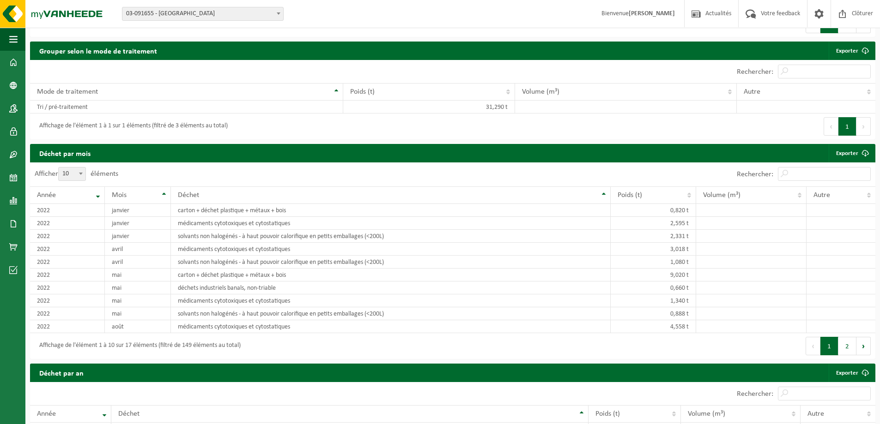
click at [85, 176] on span at bounding box center [80, 174] width 9 height 12
click at [85, 168] on select "10 25 50 100" at bounding box center [74, 167] width 28 height 0
click at [85, 176] on span at bounding box center [80, 174] width 9 height 12
click at [85, 168] on select "10 25 50 100" at bounding box center [74, 167] width 28 height 0
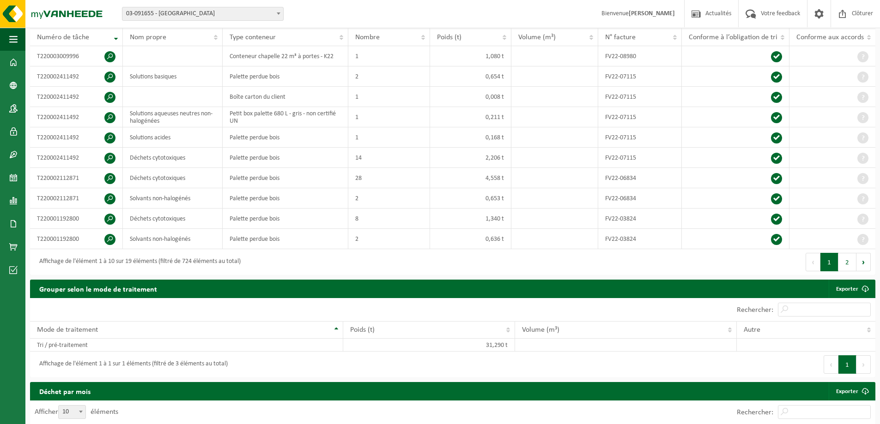
scroll to position [113, 0]
